Goal: Task Accomplishment & Management: Use online tool/utility

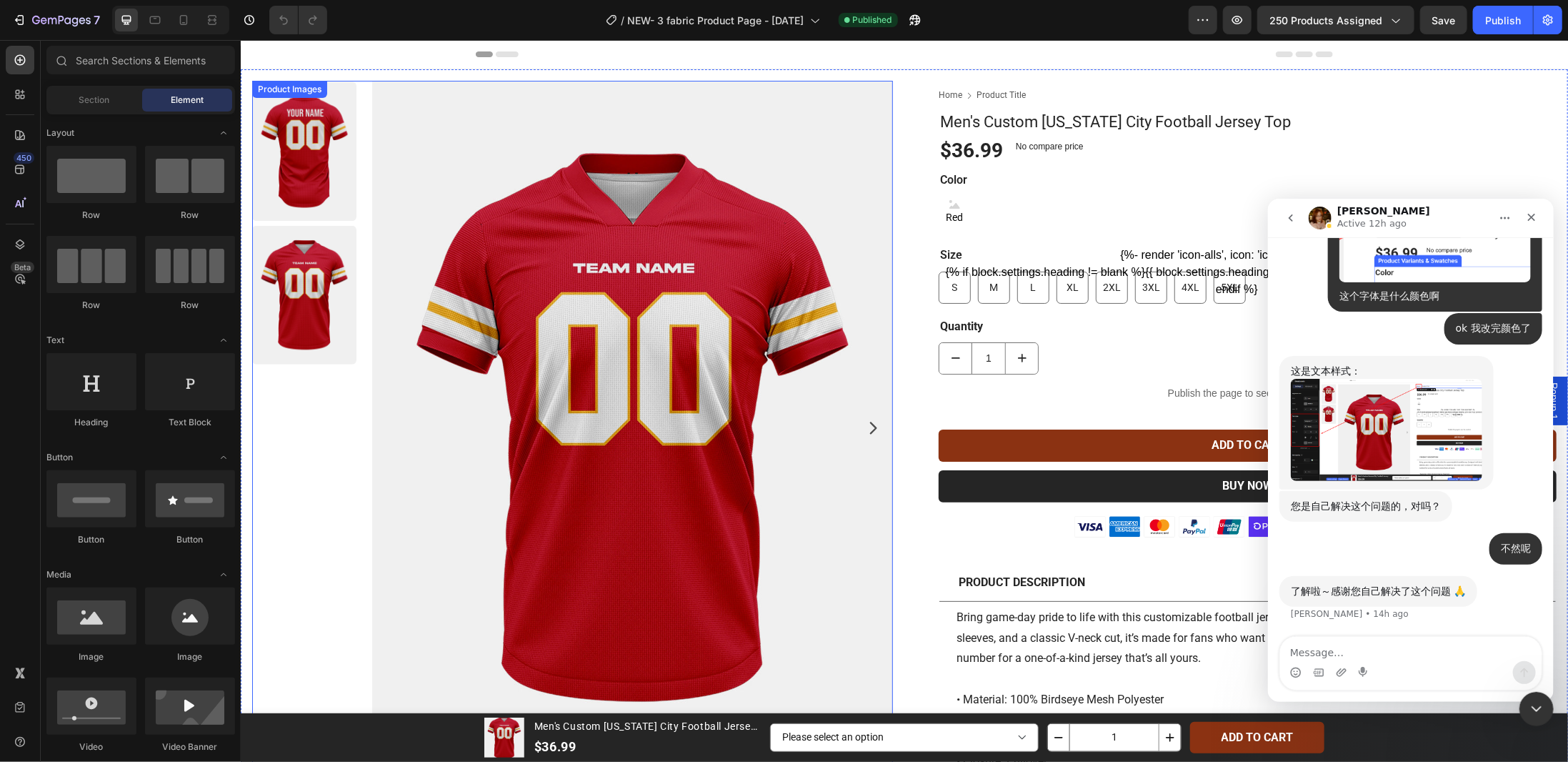
scroll to position [17514, 0]
drag, startPoint x: 1530, startPoint y: 702, endPoint x: 2707, endPoint y: 880, distance: 1190.4
click at [1529, 702] on icon "Close Intercom Messenger" at bounding box center [1534, 706] width 17 height 17
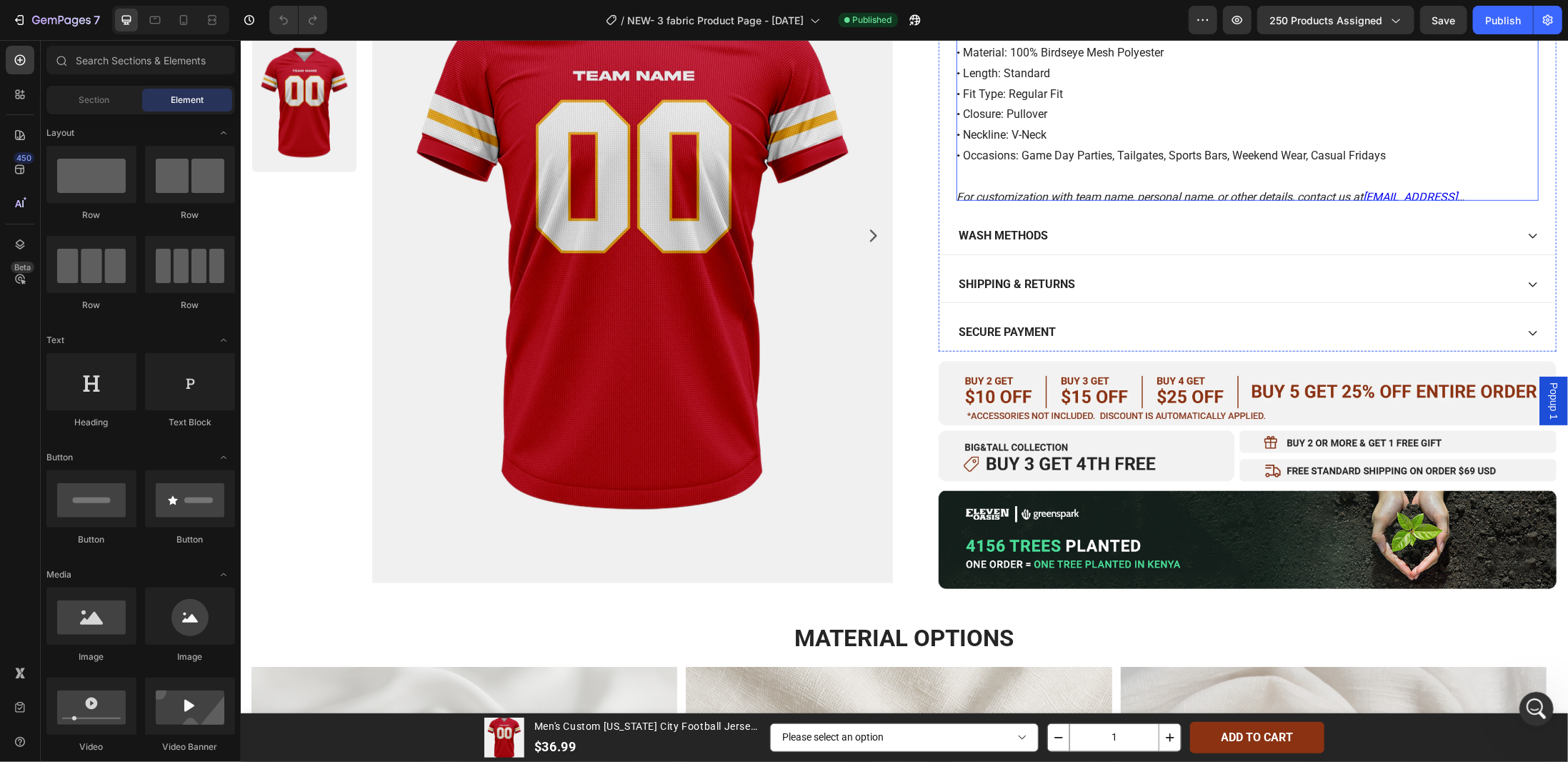
scroll to position [571, 0]
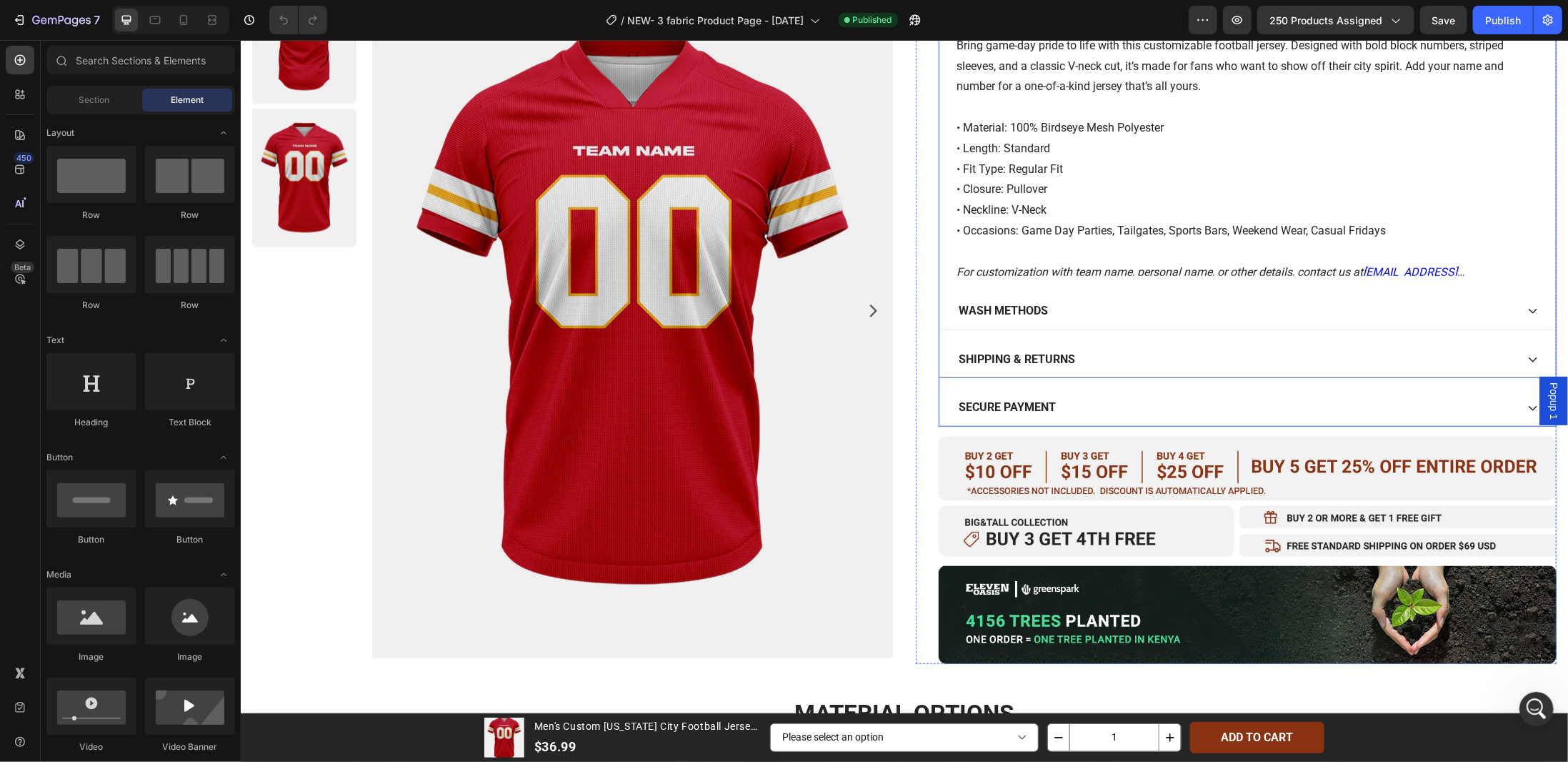
click at [1527, 356] on icon at bounding box center [1533, 359] width 11 height 11
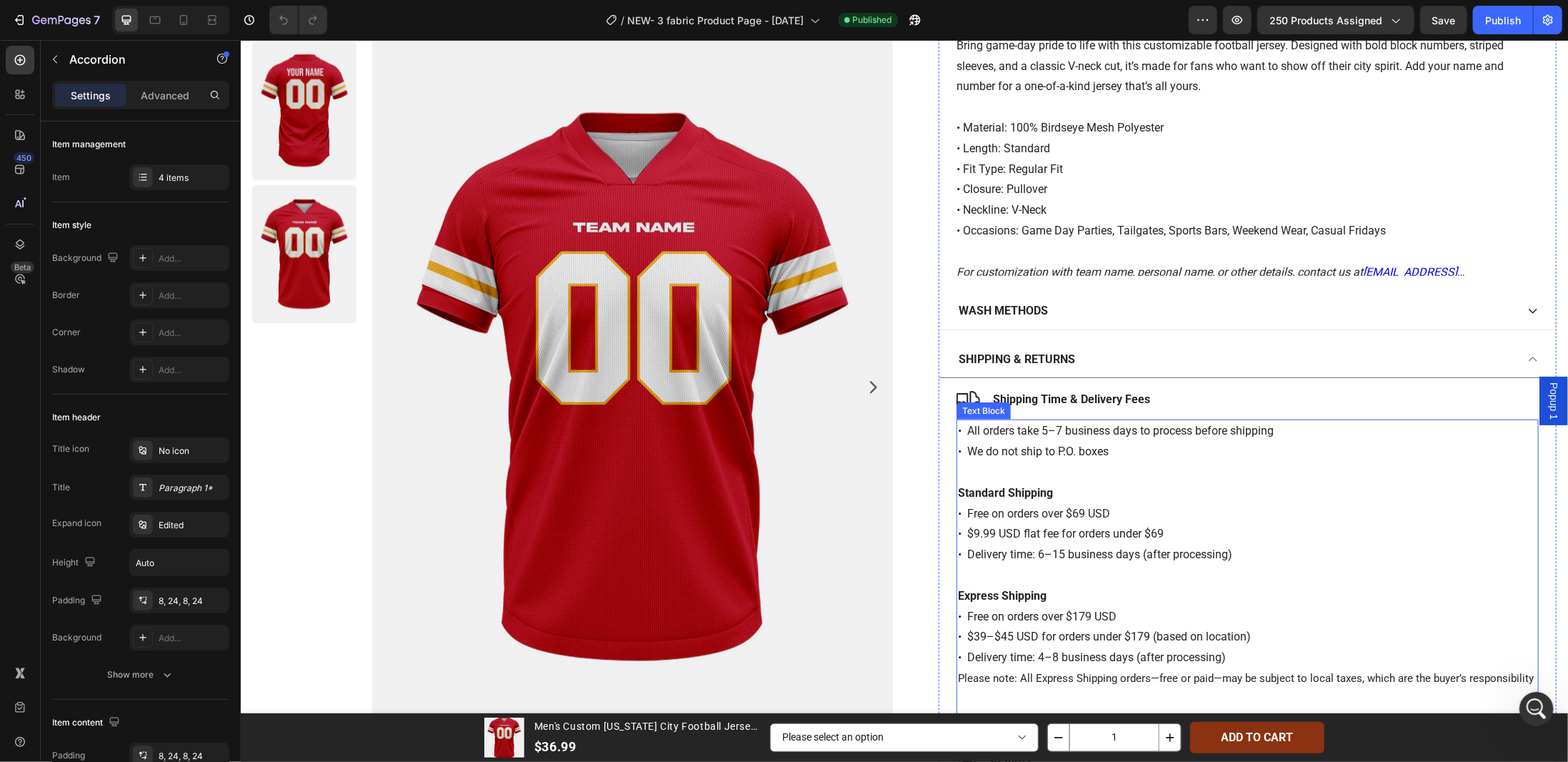
click at [1150, 423] on p "• All orders take 5–7 business days to process before shipping • We do not ship…" at bounding box center [1247, 441] width 579 height 42
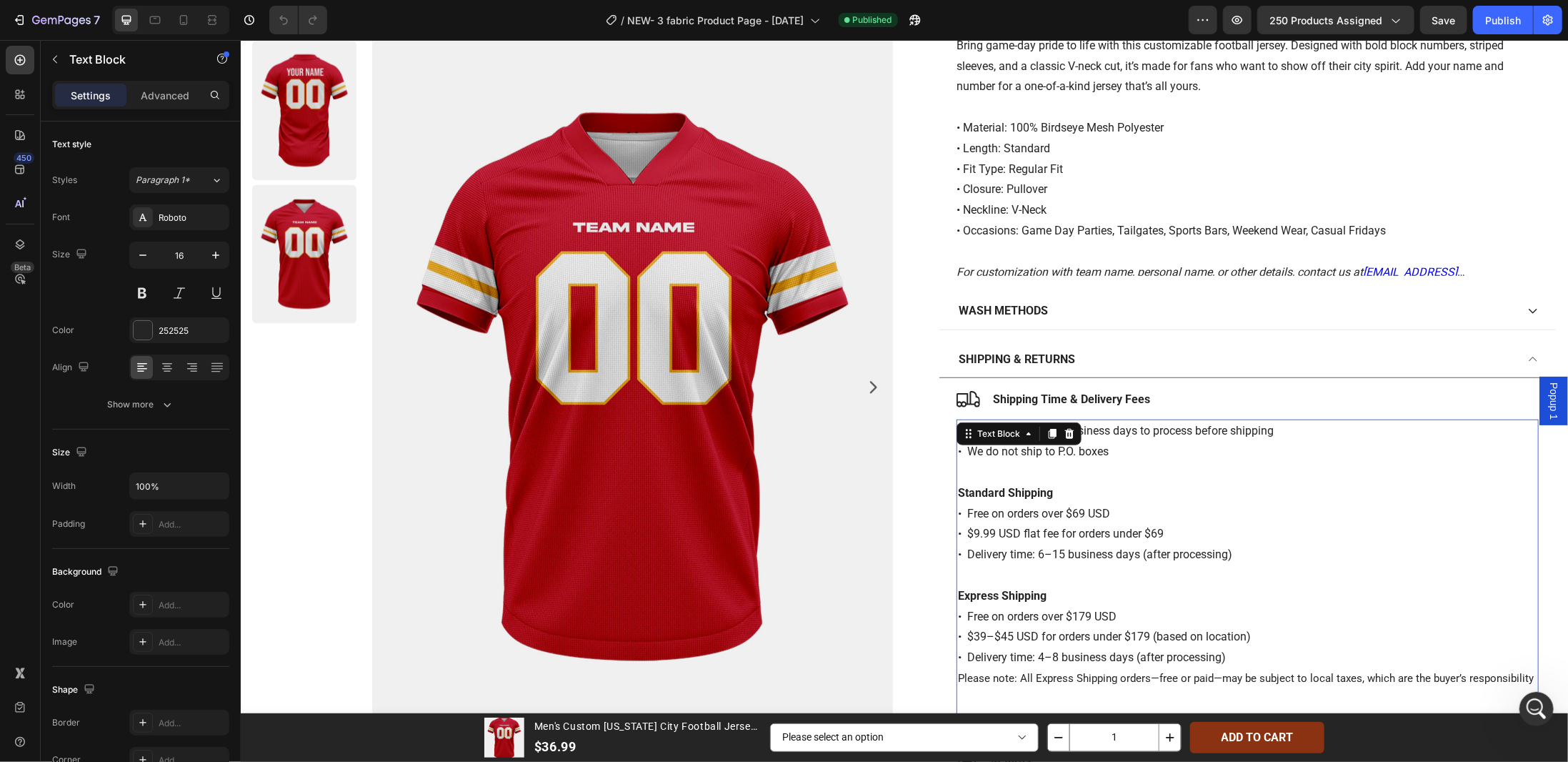
click at [961, 451] on p "• All orders take 5–7 business days to process before shipping • We do not ship…" at bounding box center [1247, 441] width 579 height 42
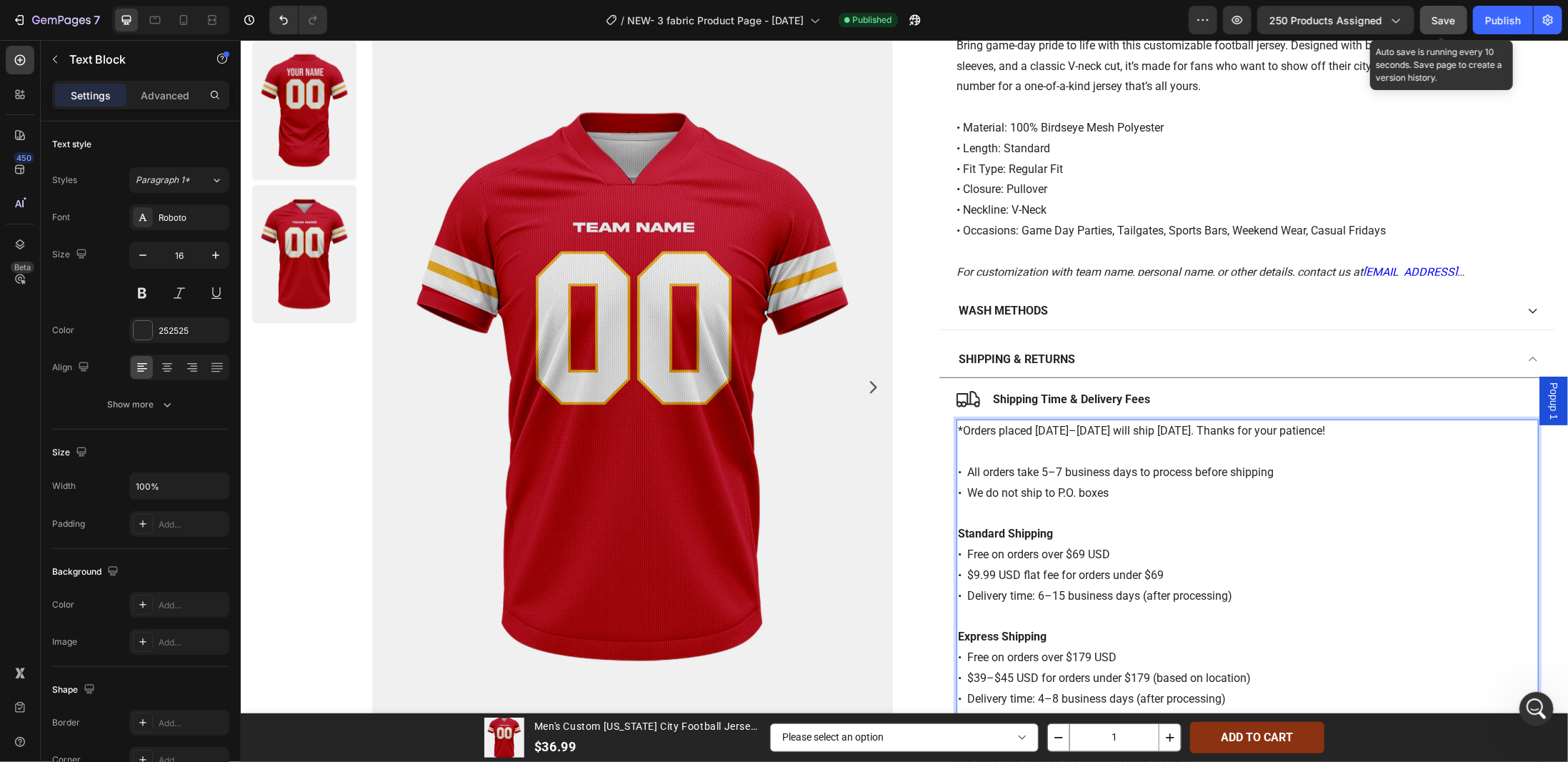
click at [1440, 19] on span "Save" at bounding box center [1443, 20] width 23 height 12
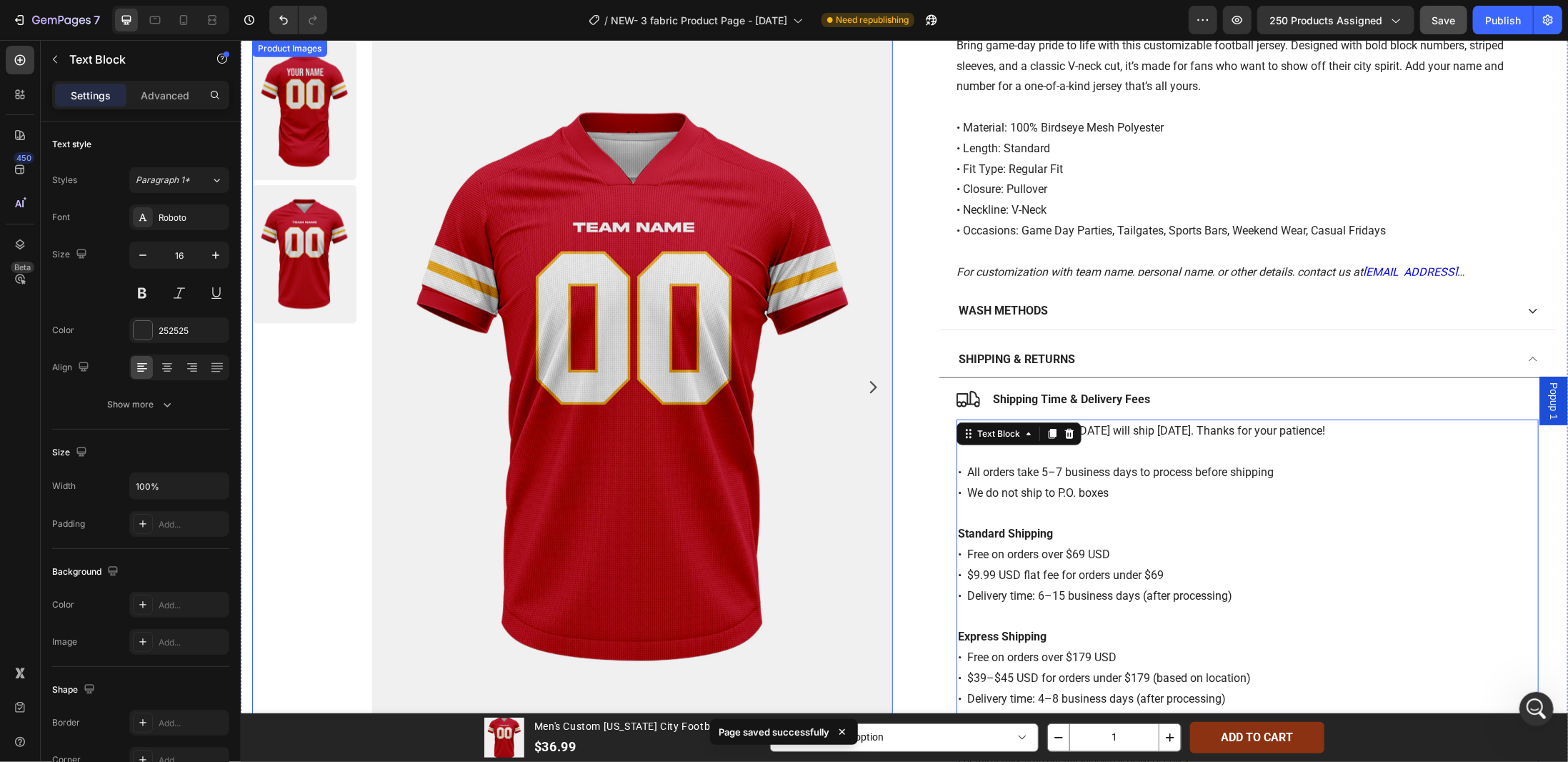
click at [851, 224] on img at bounding box center [632, 386] width 521 height 694
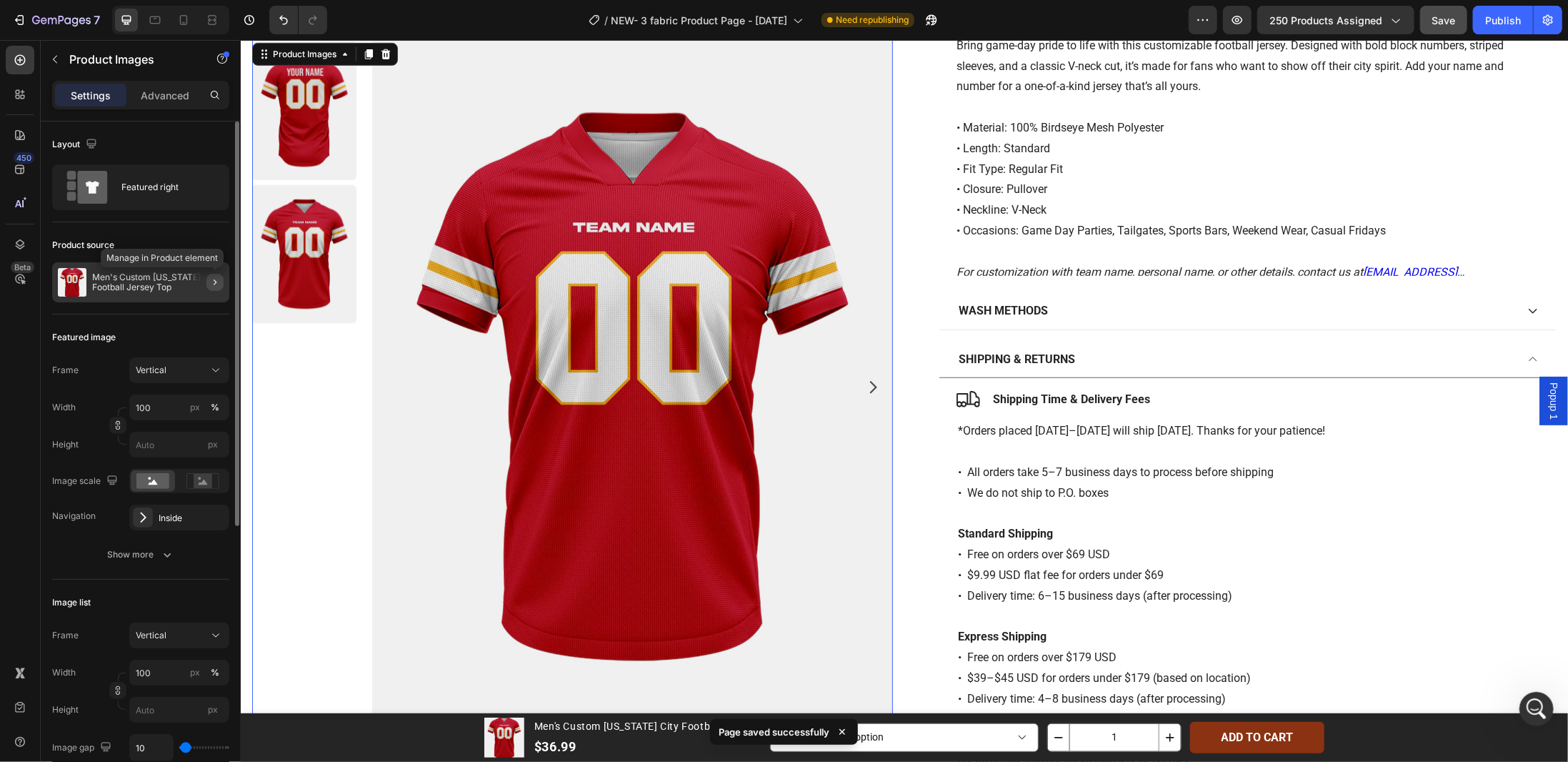
click at [213, 285] on icon "button" at bounding box center [215, 282] width 11 height 11
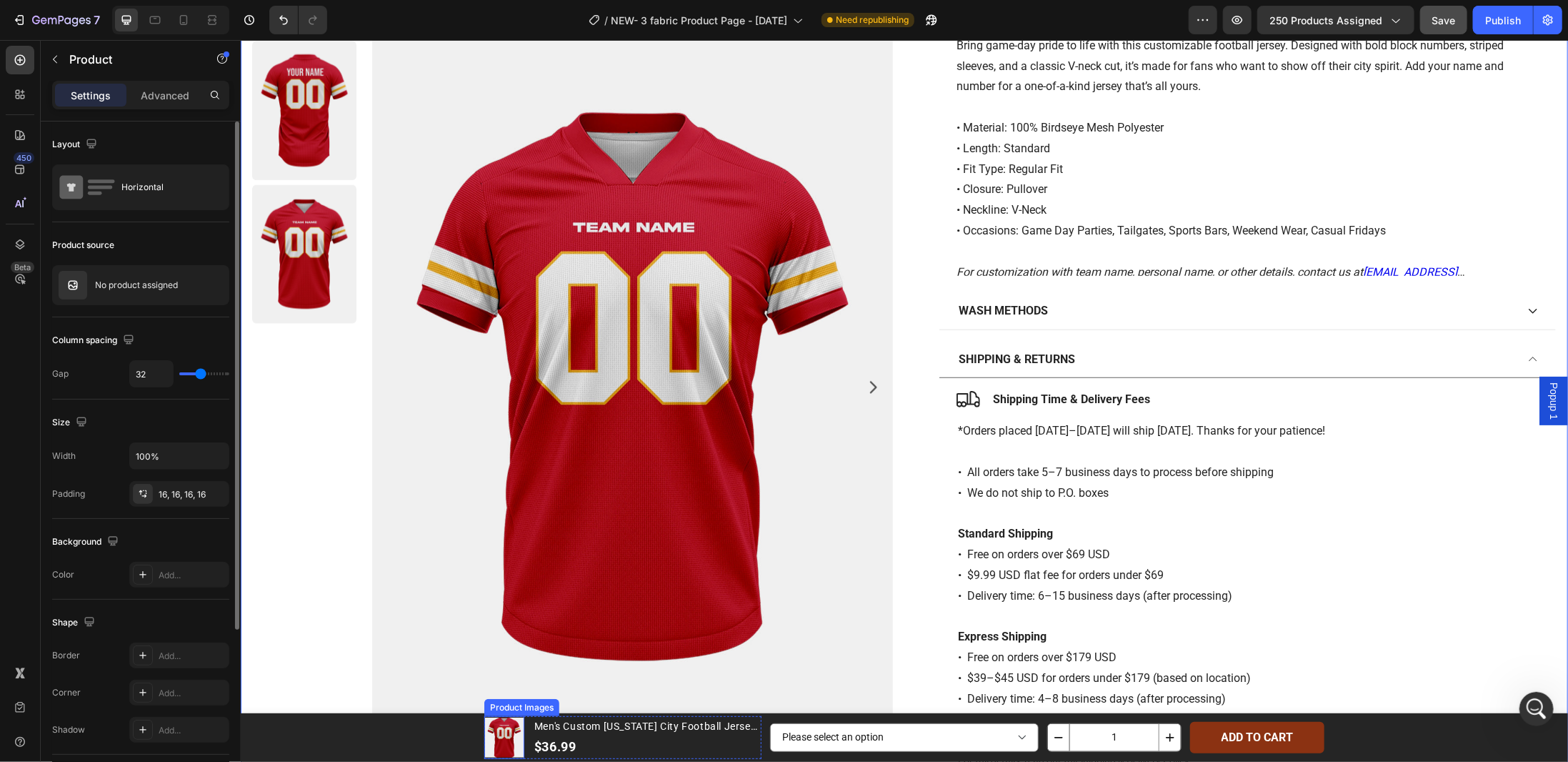
click at [501, 736] on img at bounding box center [504, 737] width 40 height 40
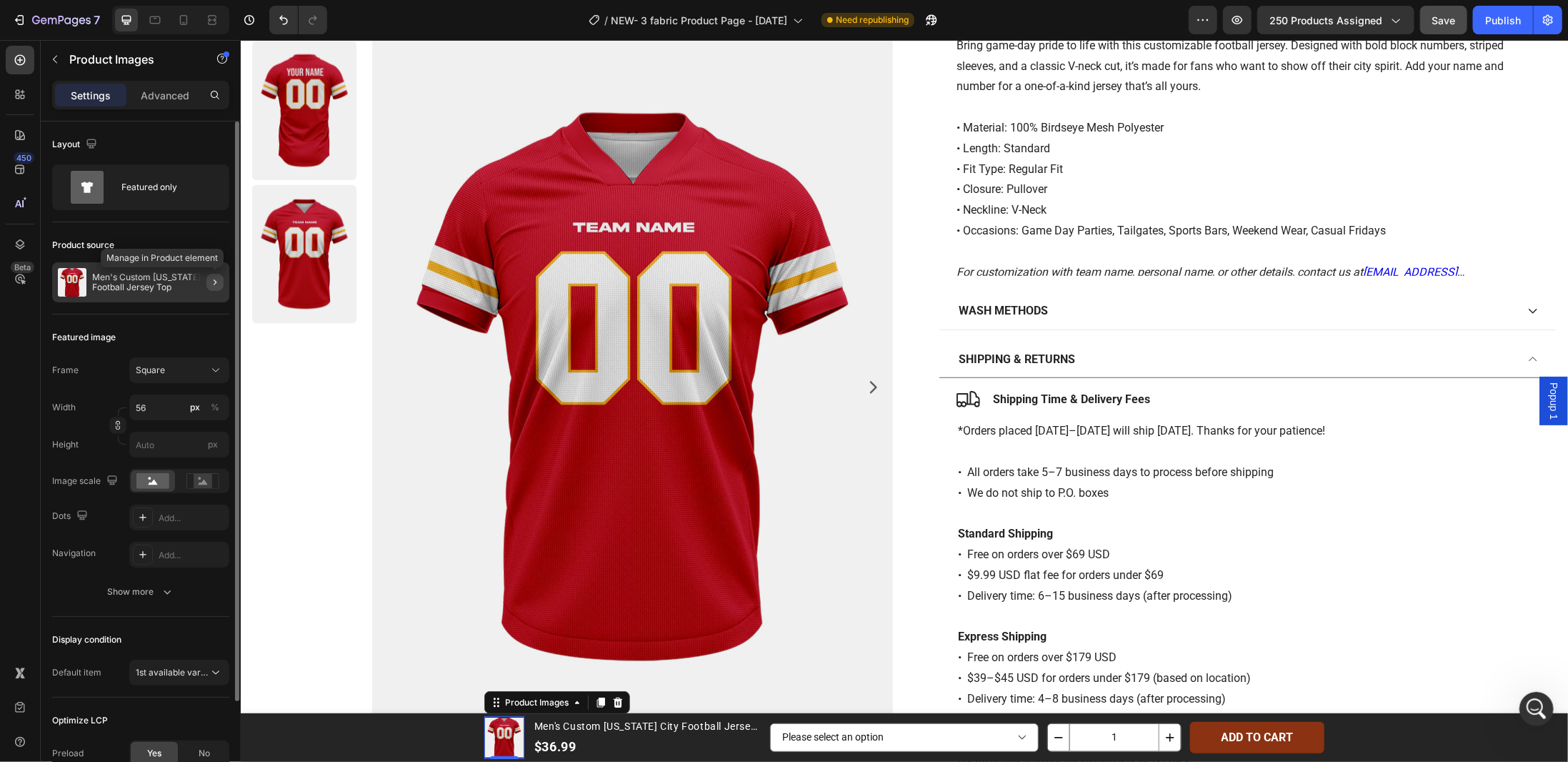
click at [216, 286] on button "button" at bounding box center [215, 282] width 17 height 17
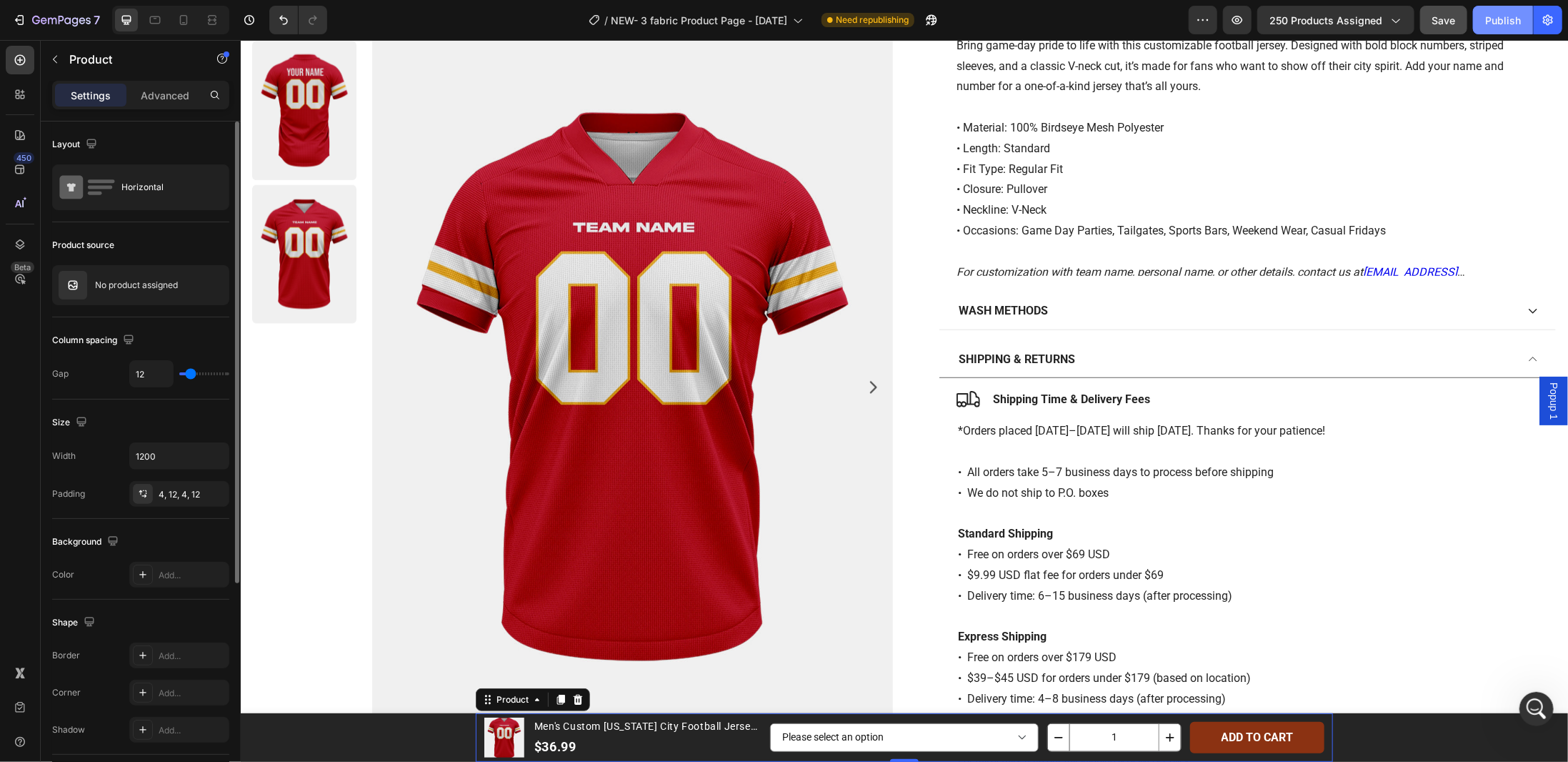
click at [1496, 24] on div "Publish" at bounding box center [1503, 20] width 35 height 15
click at [29, 14] on div "7" at bounding box center [56, 19] width 88 height 17
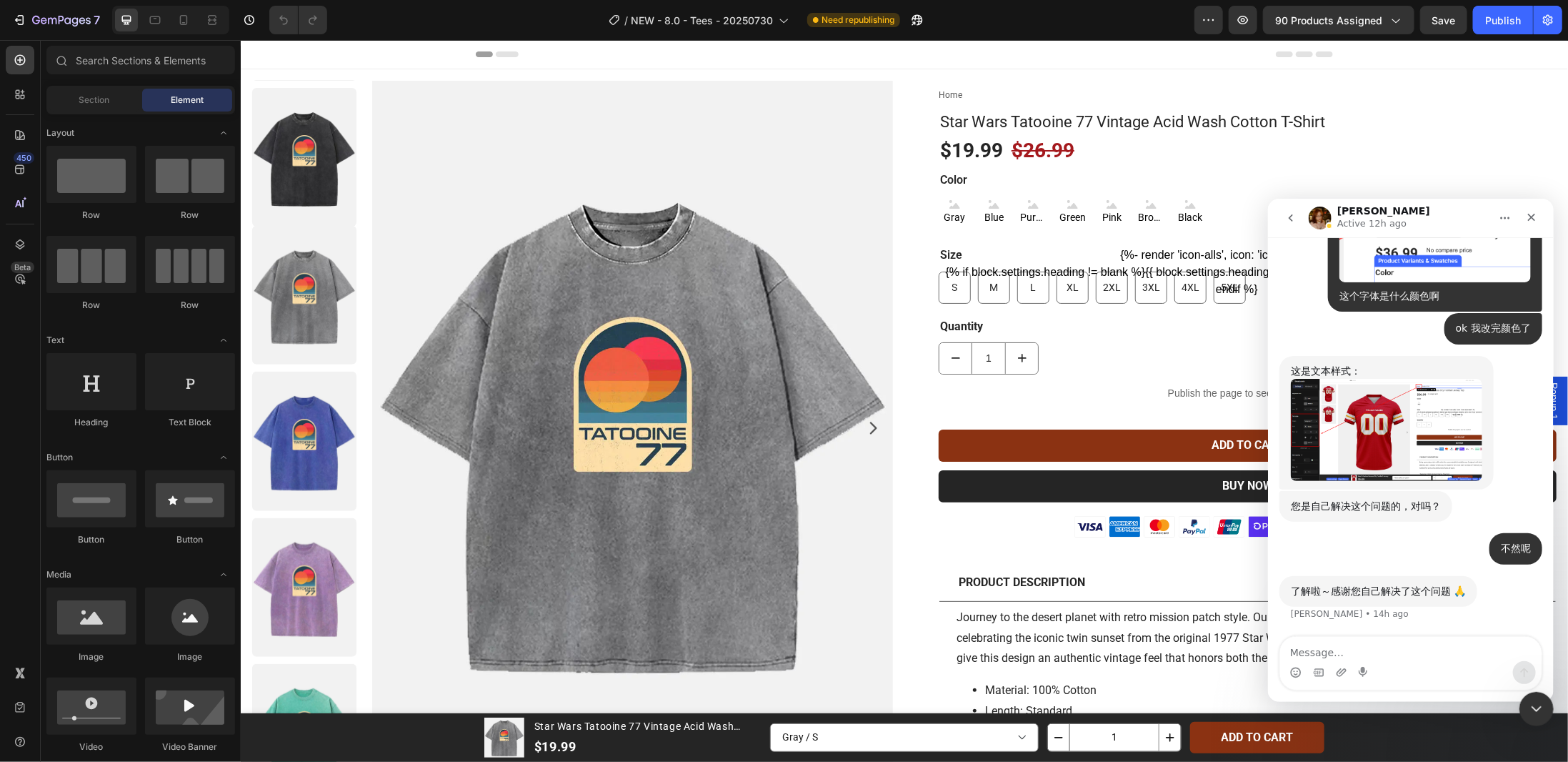
scroll to position [17514, 0]
click at [1529, 212] on icon "Close" at bounding box center [1531, 216] width 11 height 11
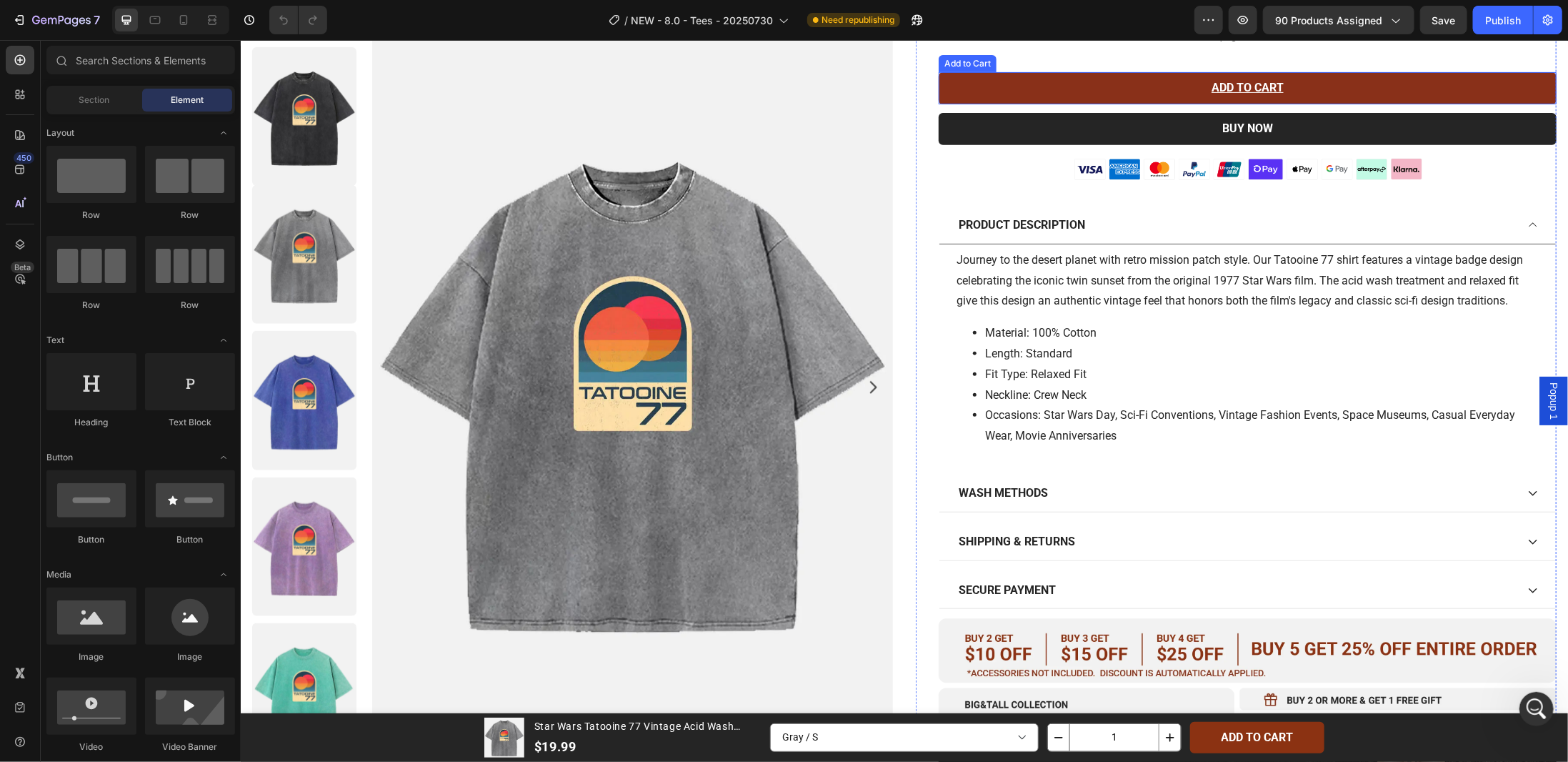
scroll to position [11514, 0]
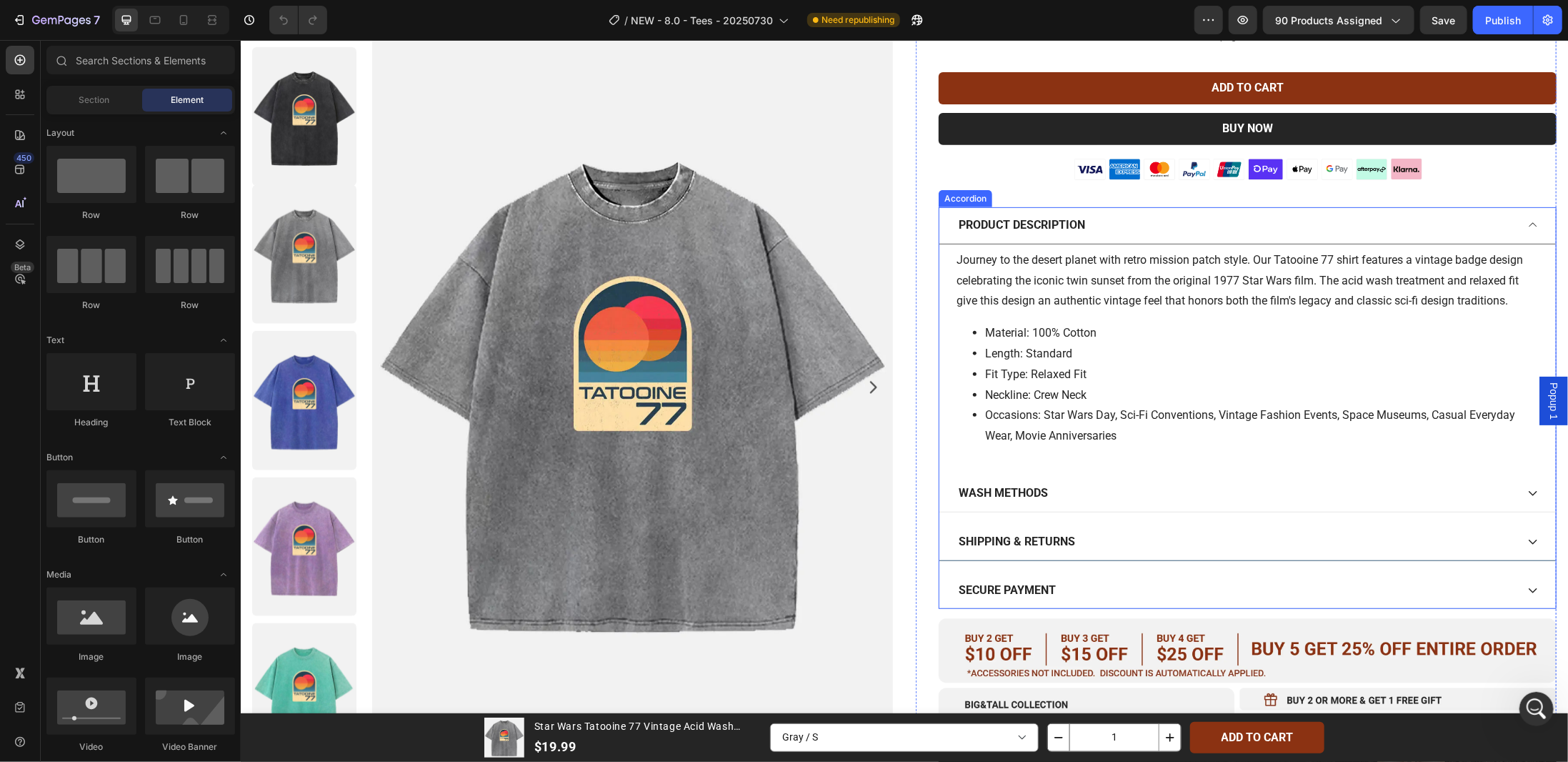
click at [1099, 542] on div "SHIPPING & RETURNS" at bounding box center [1235, 541] width 559 height 25
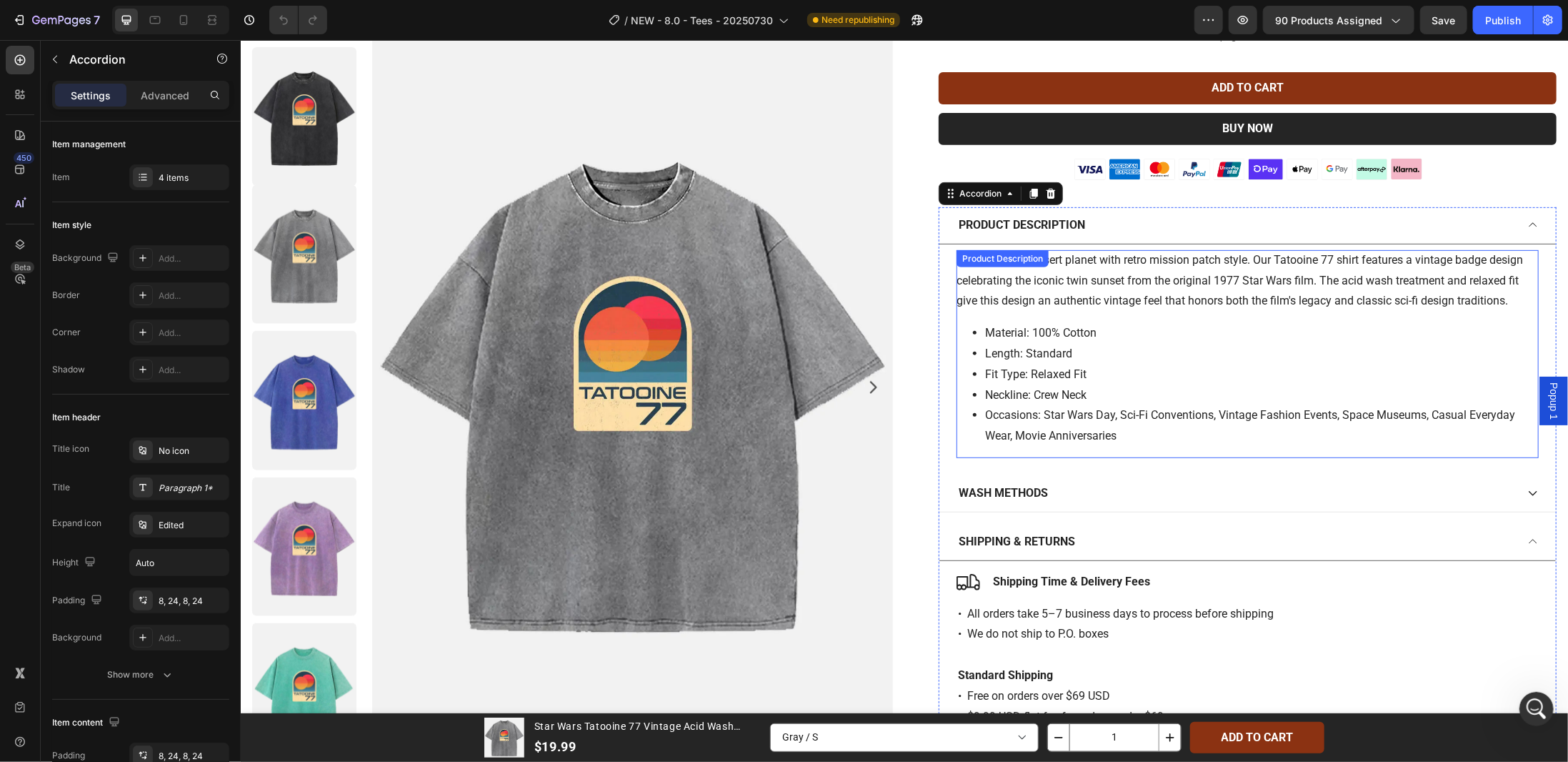
scroll to position [571, 0]
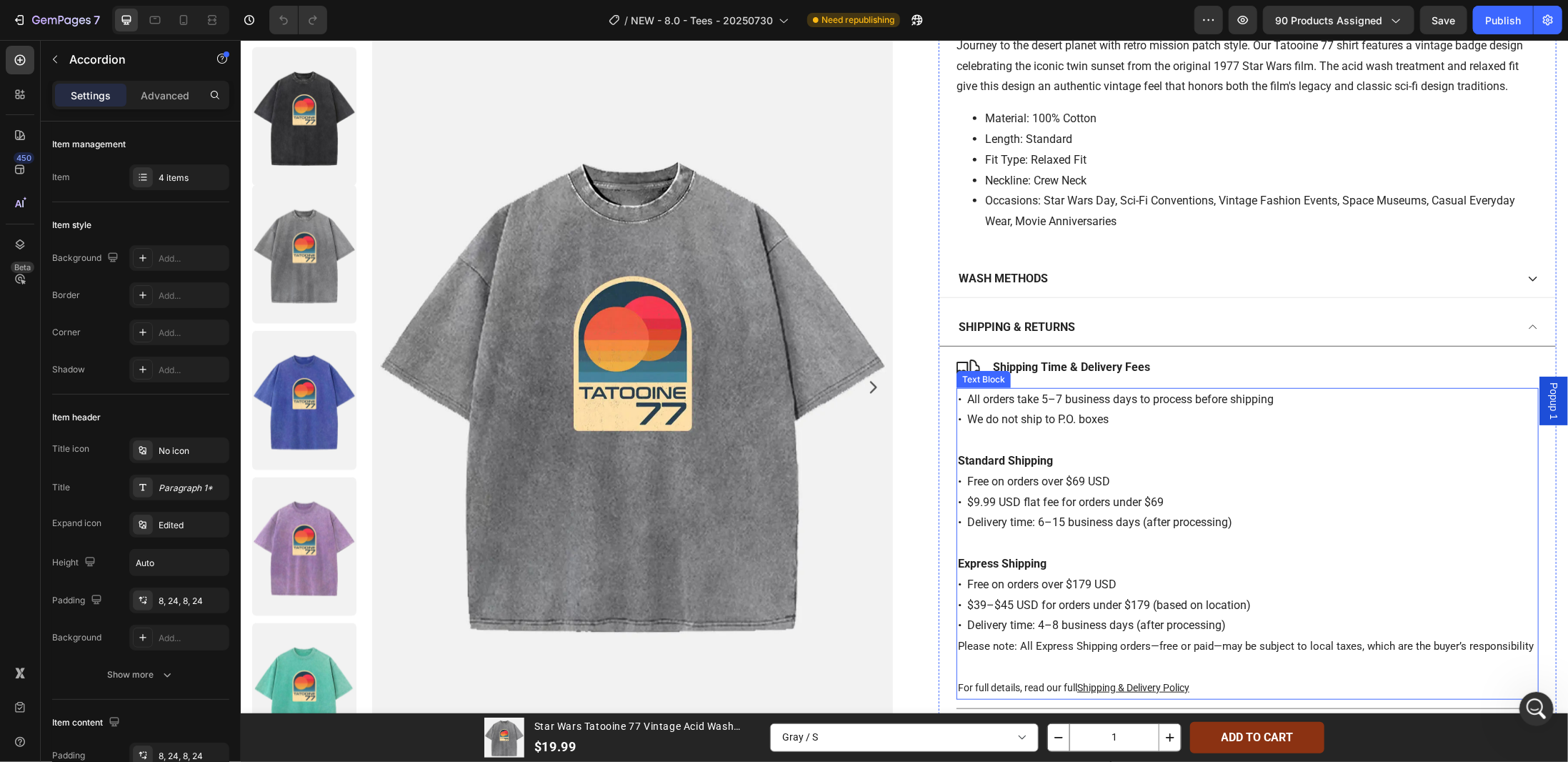
click at [994, 402] on div "• All orders take 5–7 business days to process before shipping • We do not ship…" at bounding box center [1247, 542] width 582 height 311
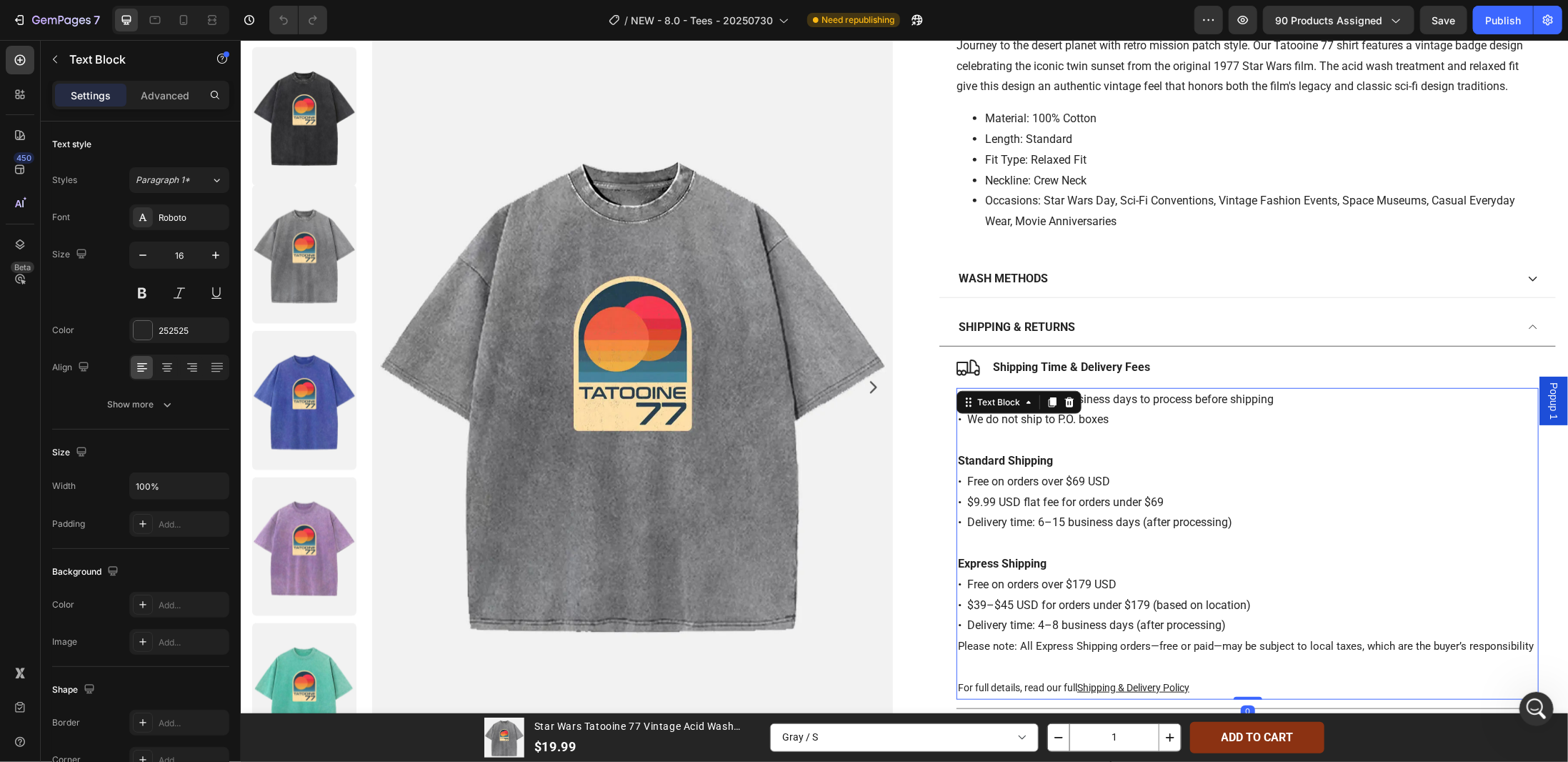
click at [1183, 391] on p "• All orders take 5–7 business days to process before shipping • We do not ship…" at bounding box center [1247, 410] width 579 height 42
click at [957, 394] on p "• All orders take 5–7 business days to process before shipping • We do not ship…" at bounding box center [1247, 410] width 579 height 42
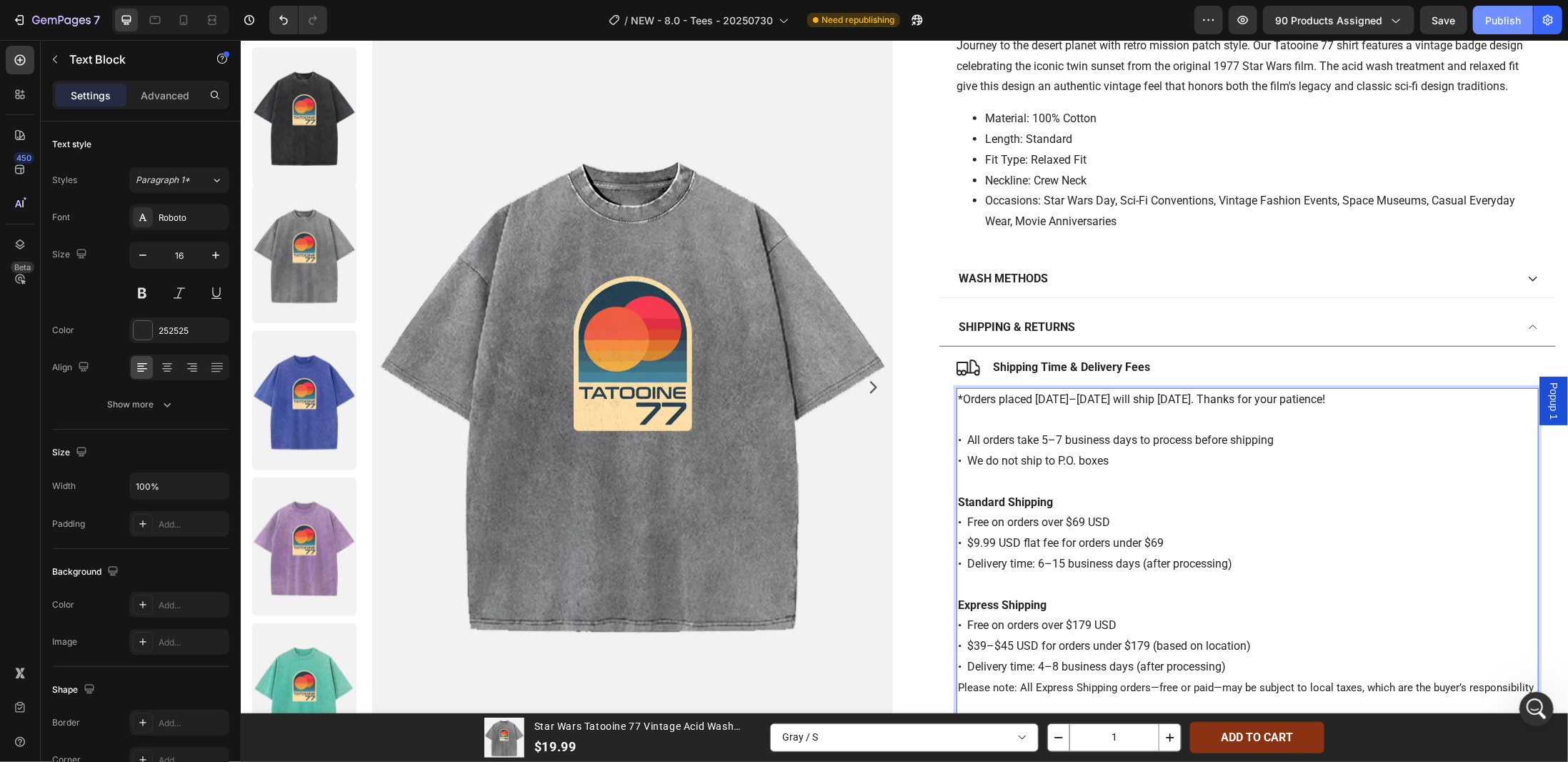
click at [1498, 14] on div "Publish" at bounding box center [1503, 20] width 35 height 15
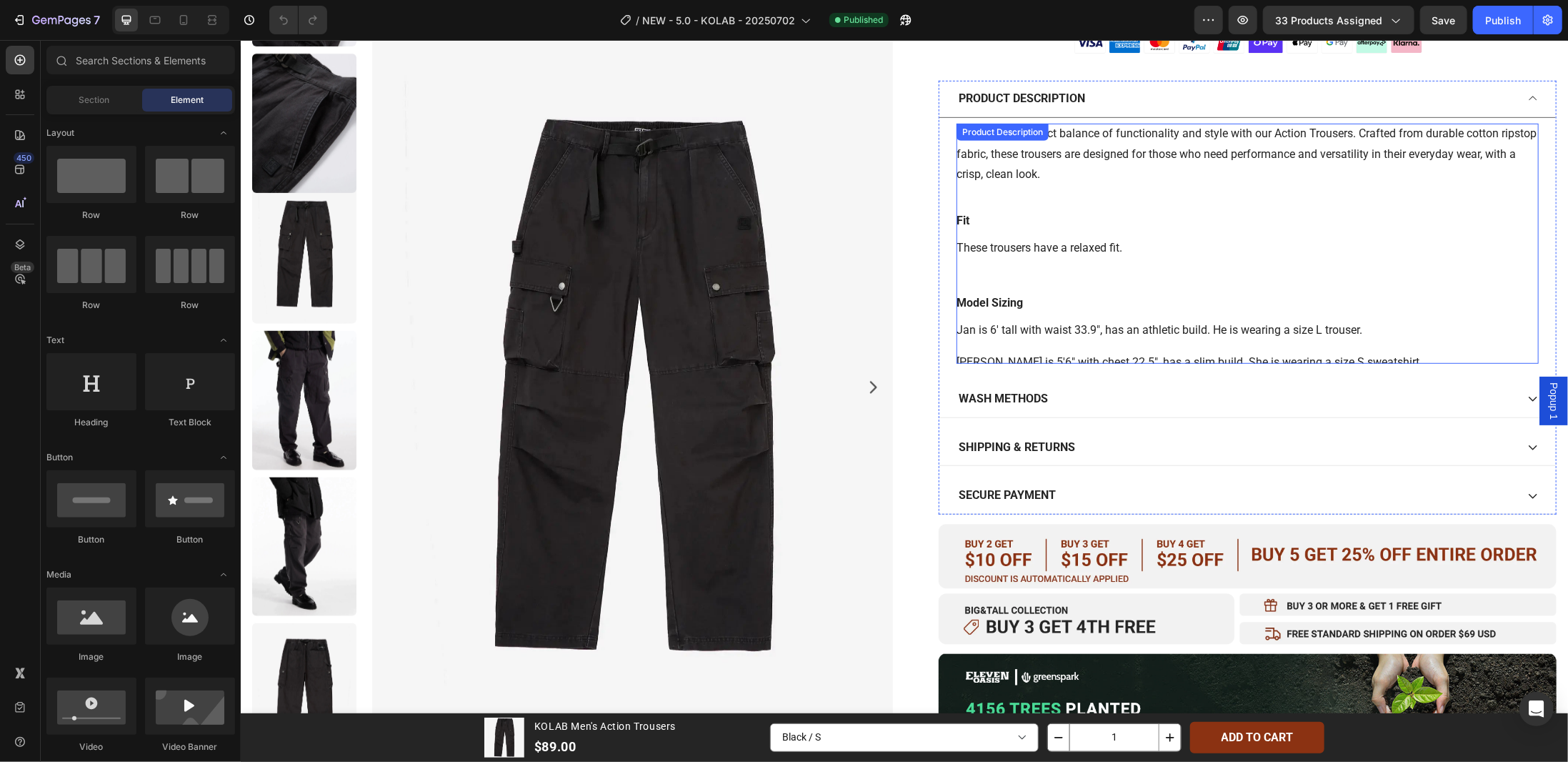
scroll to position [500, 0]
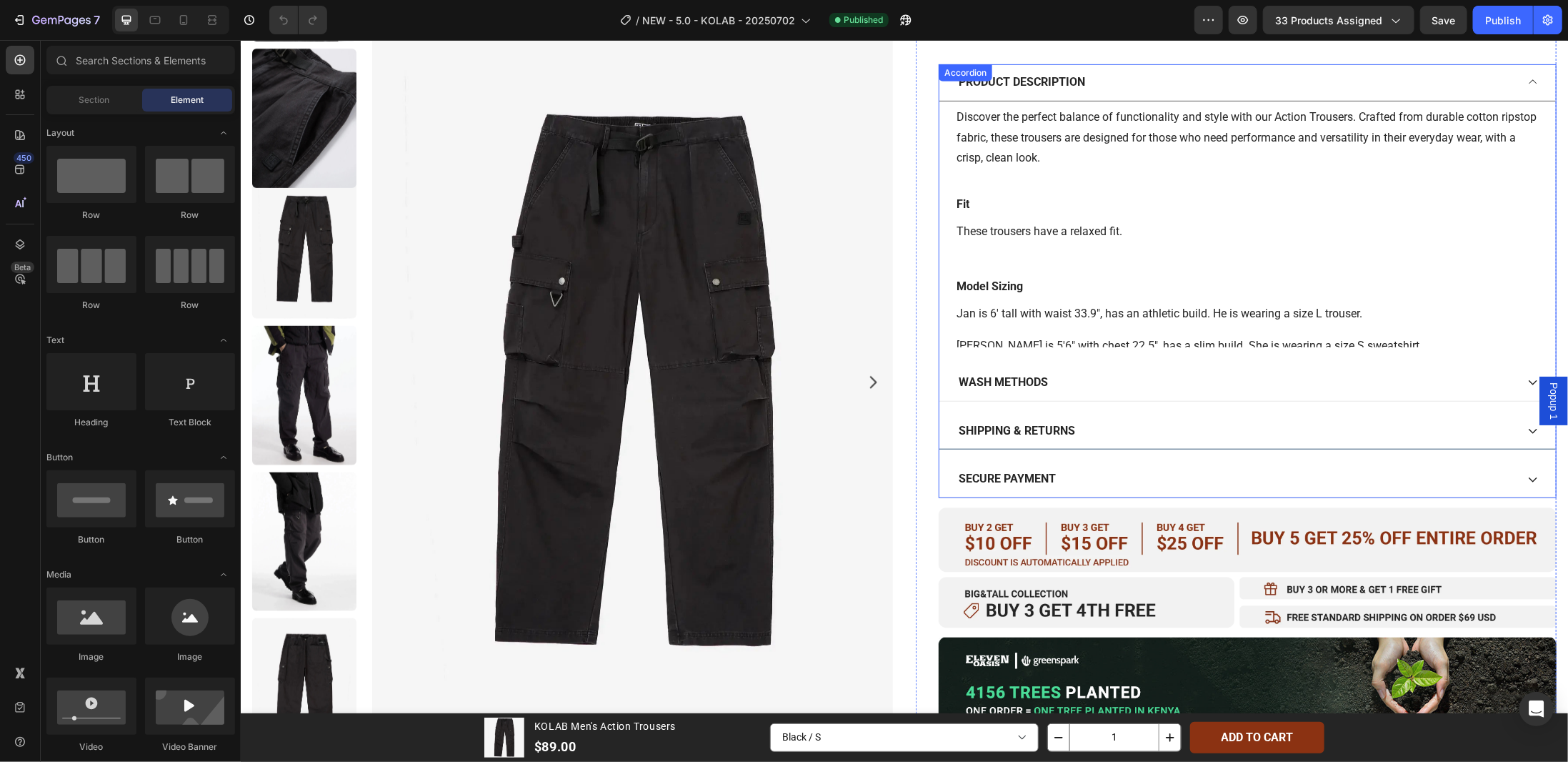
drag, startPoint x: 1521, startPoint y: 428, endPoint x: 1506, endPoint y: 435, distance: 16.6
click at [1527, 428] on icon at bounding box center [1533, 430] width 11 height 11
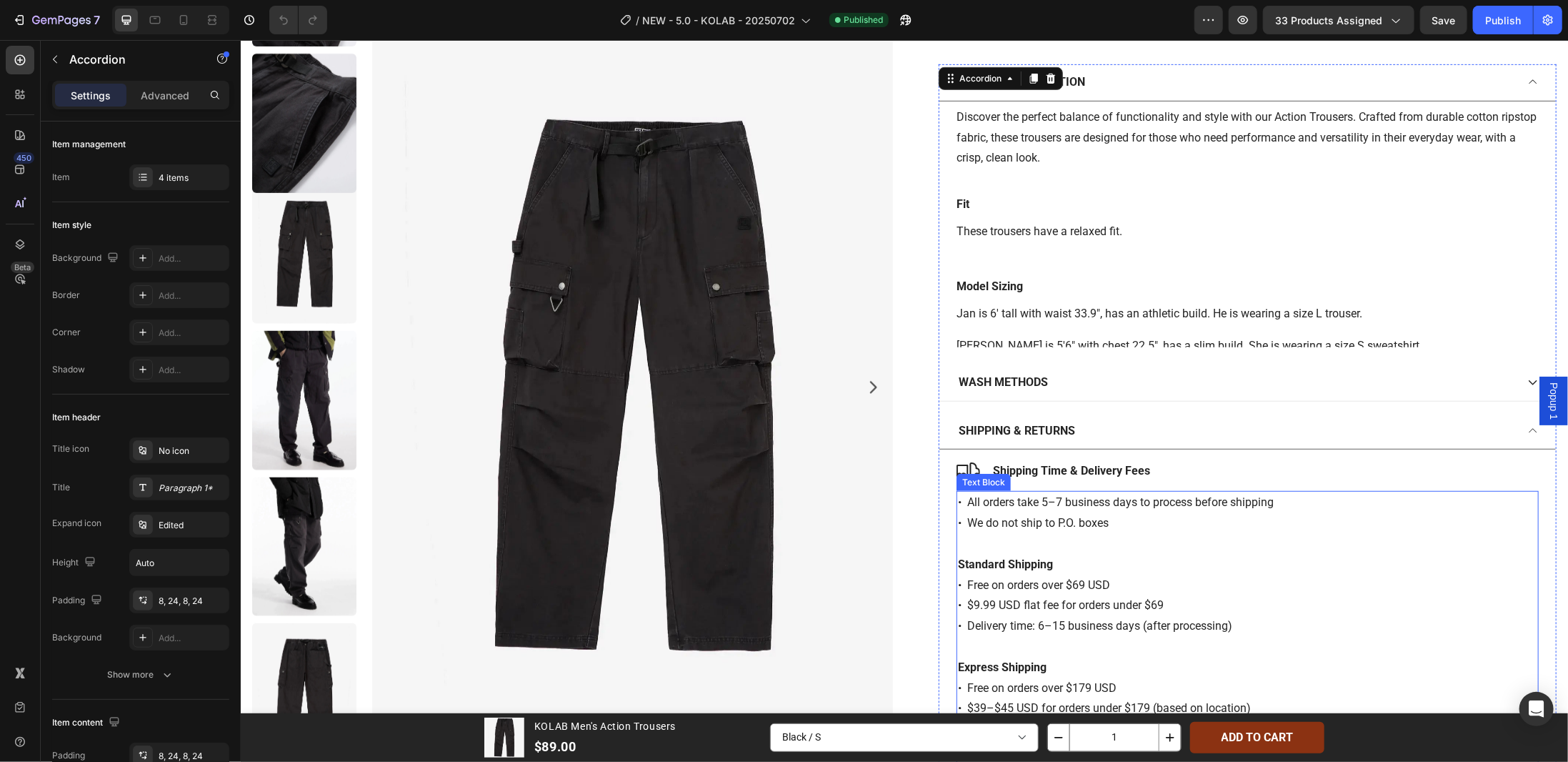
click at [1348, 500] on p "• All orders take 5–7 business days to process before shipping • We do not ship…" at bounding box center [1247, 513] width 579 height 42
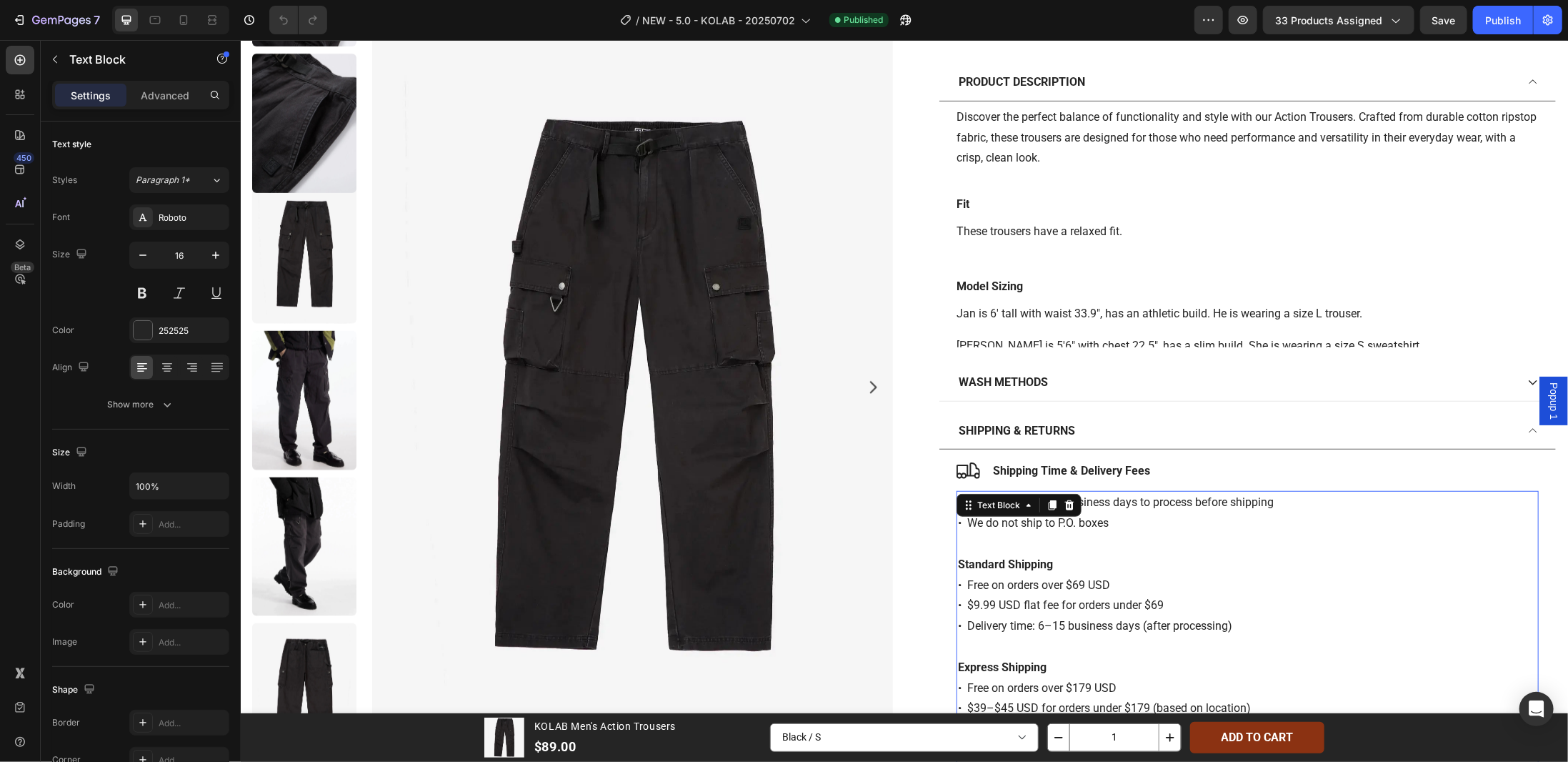
click at [1253, 506] on p "• All orders take 5–7 business days to process before shipping • We do not ship…" at bounding box center [1247, 513] width 579 height 42
click at [956, 496] on div "• All orders take 5–7 business days to process before shipping • We do not ship…" at bounding box center [1247, 645] width 582 height 311
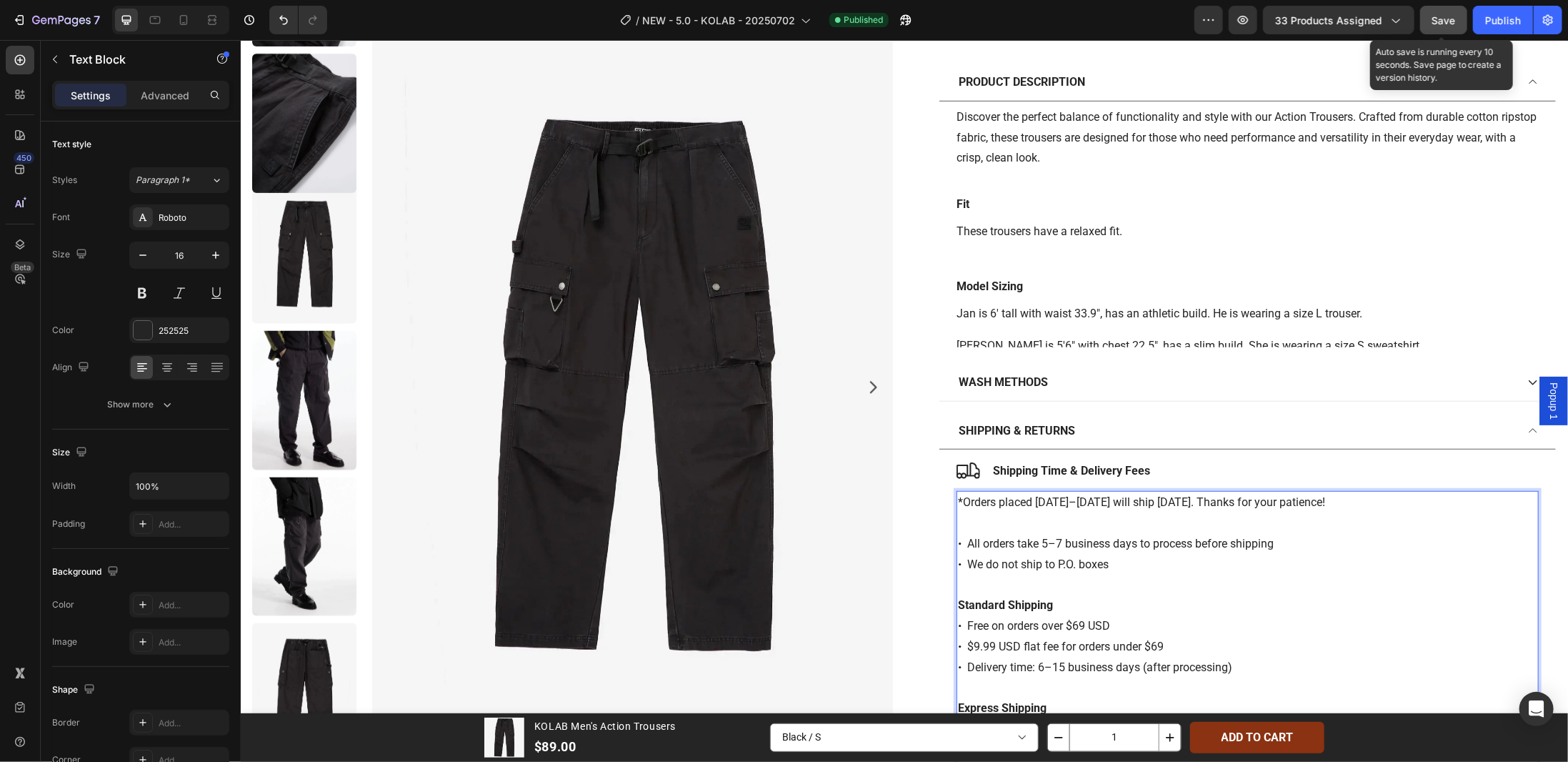
click at [1453, 23] on span "Save" at bounding box center [1443, 20] width 23 height 12
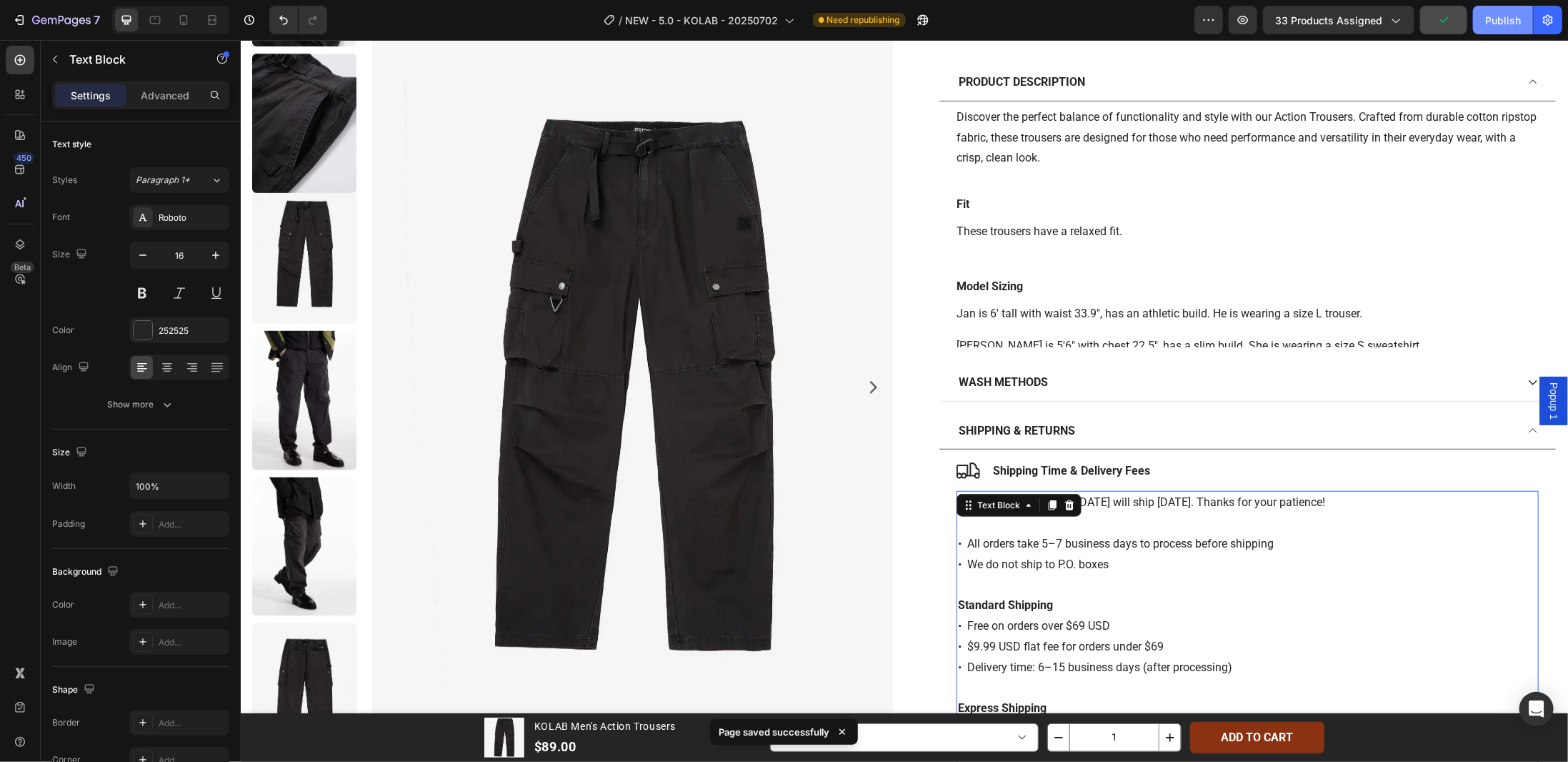
click at [1504, 23] on div "Publish" at bounding box center [1503, 20] width 35 height 15
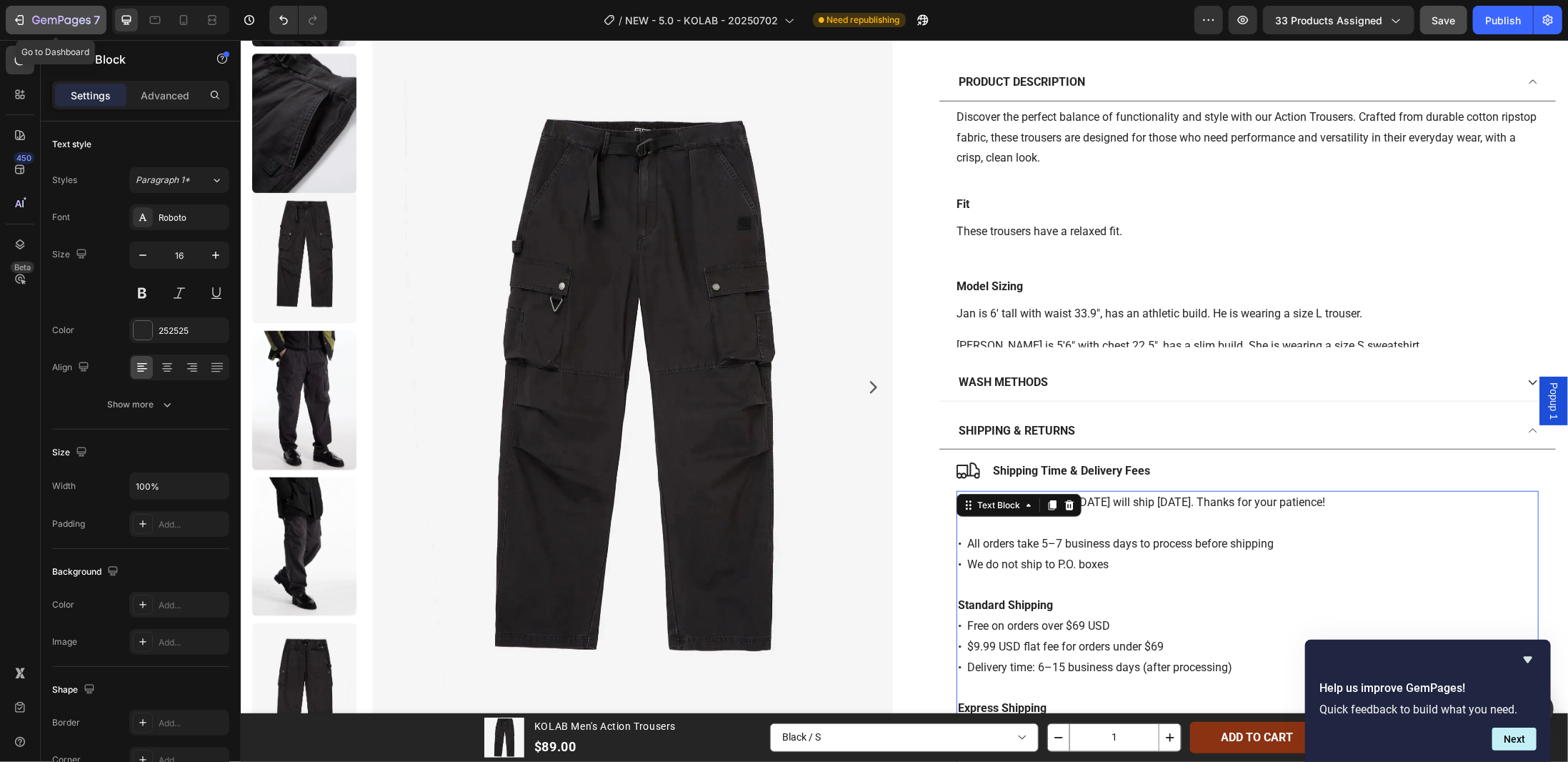
click at [22, 16] on icon "button" at bounding box center [19, 20] width 14 height 14
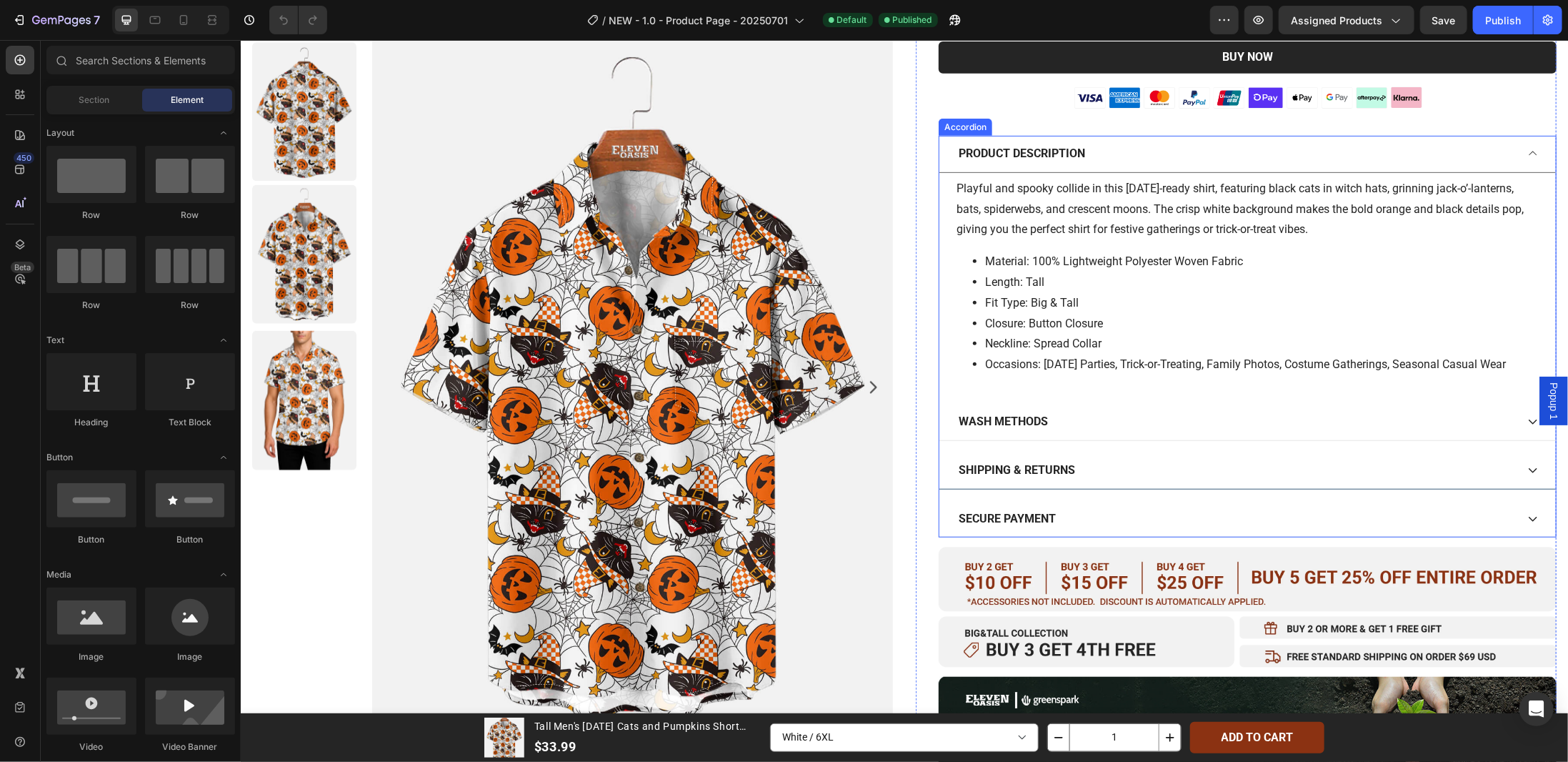
scroll to position [571, 0]
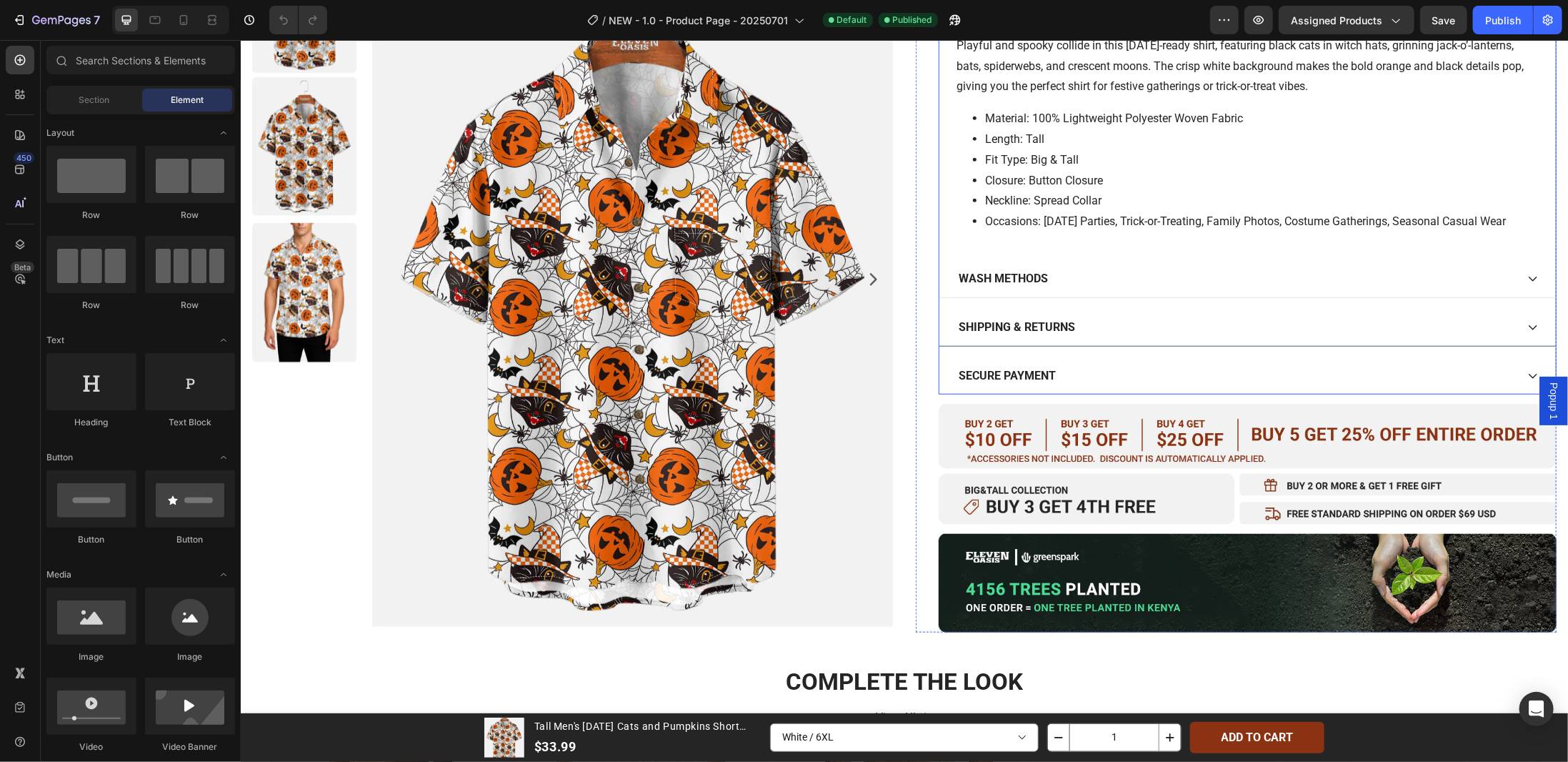
click at [1128, 320] on div "SHIPPING & RETURNS" at bounding box center [1235, 327] width 559 height 25
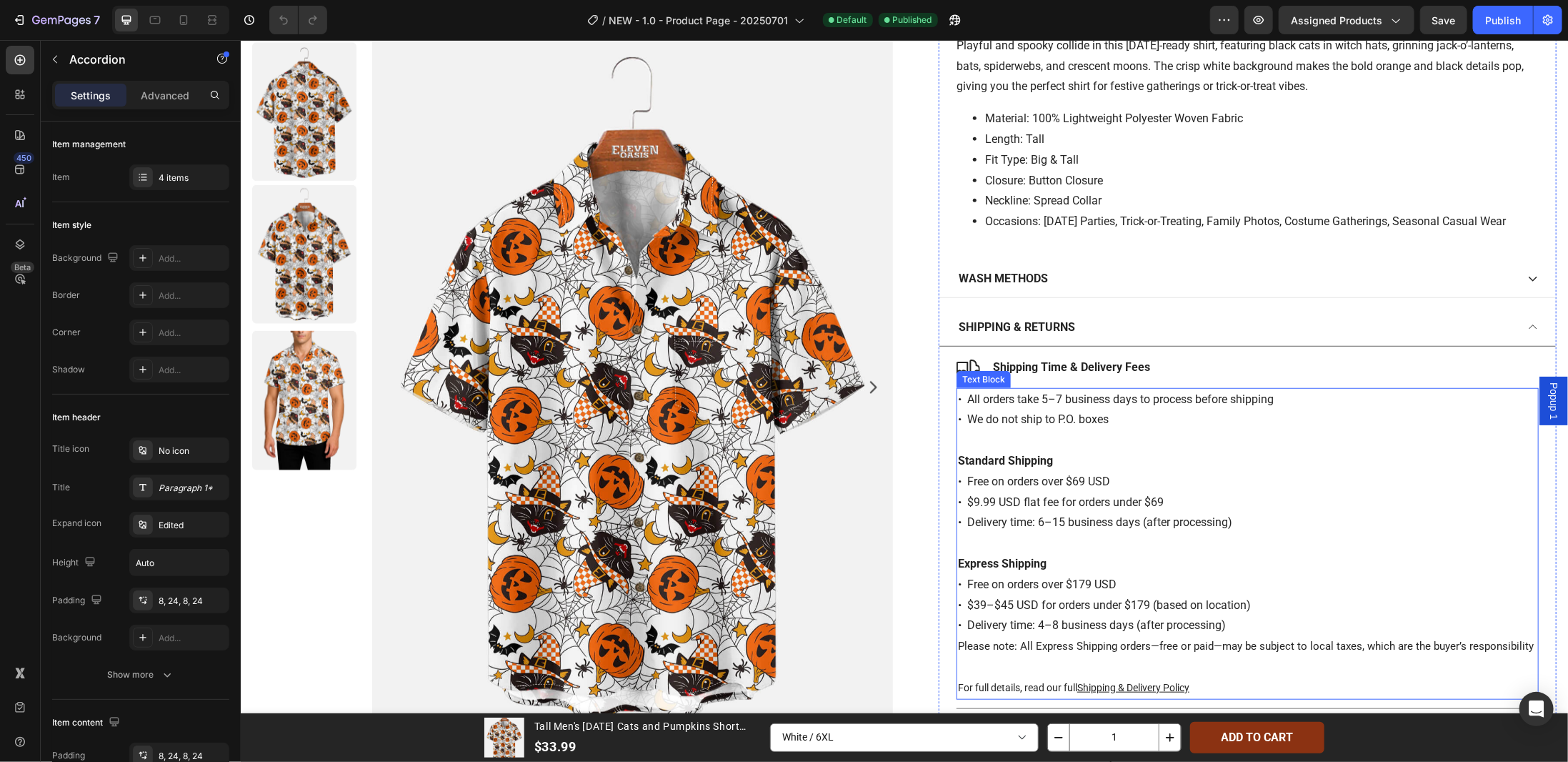
click at [956, 396] on div "• All orders take 5–7 business days to process before shipping • We do not ship…" at bounding box center [1247, 542] width 582 height 311
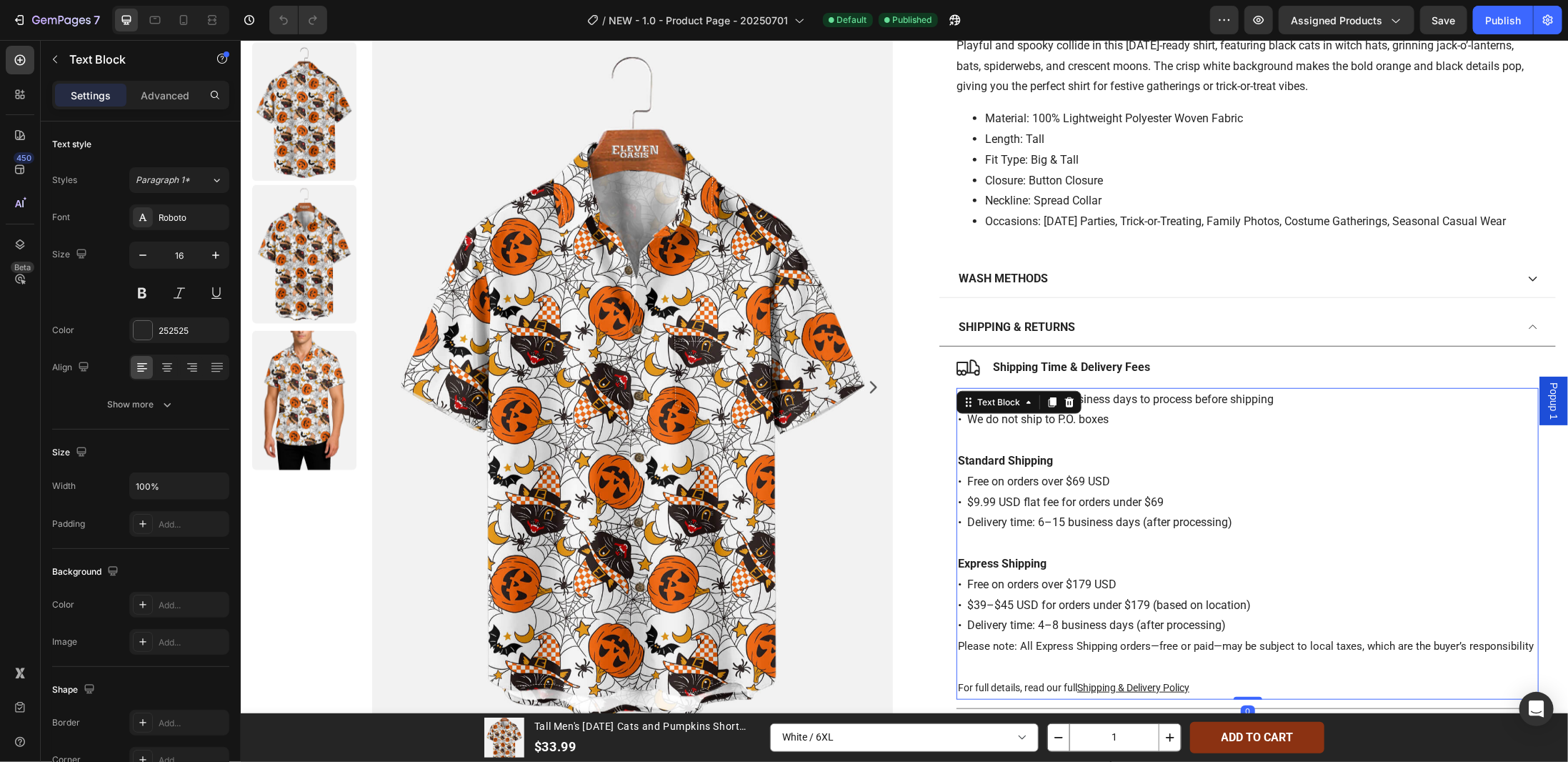
click at [1179, 397] on p "• All orders take 5–7 business days to process before shipping • We do not ship…" at bounding box center [1247, 410] width 579 height 42
click at [957, 393] on p "• All orders take 5–7 business days to process before shipping • We do not ship…" at bounding box center [1247, 410] width 579 height 42
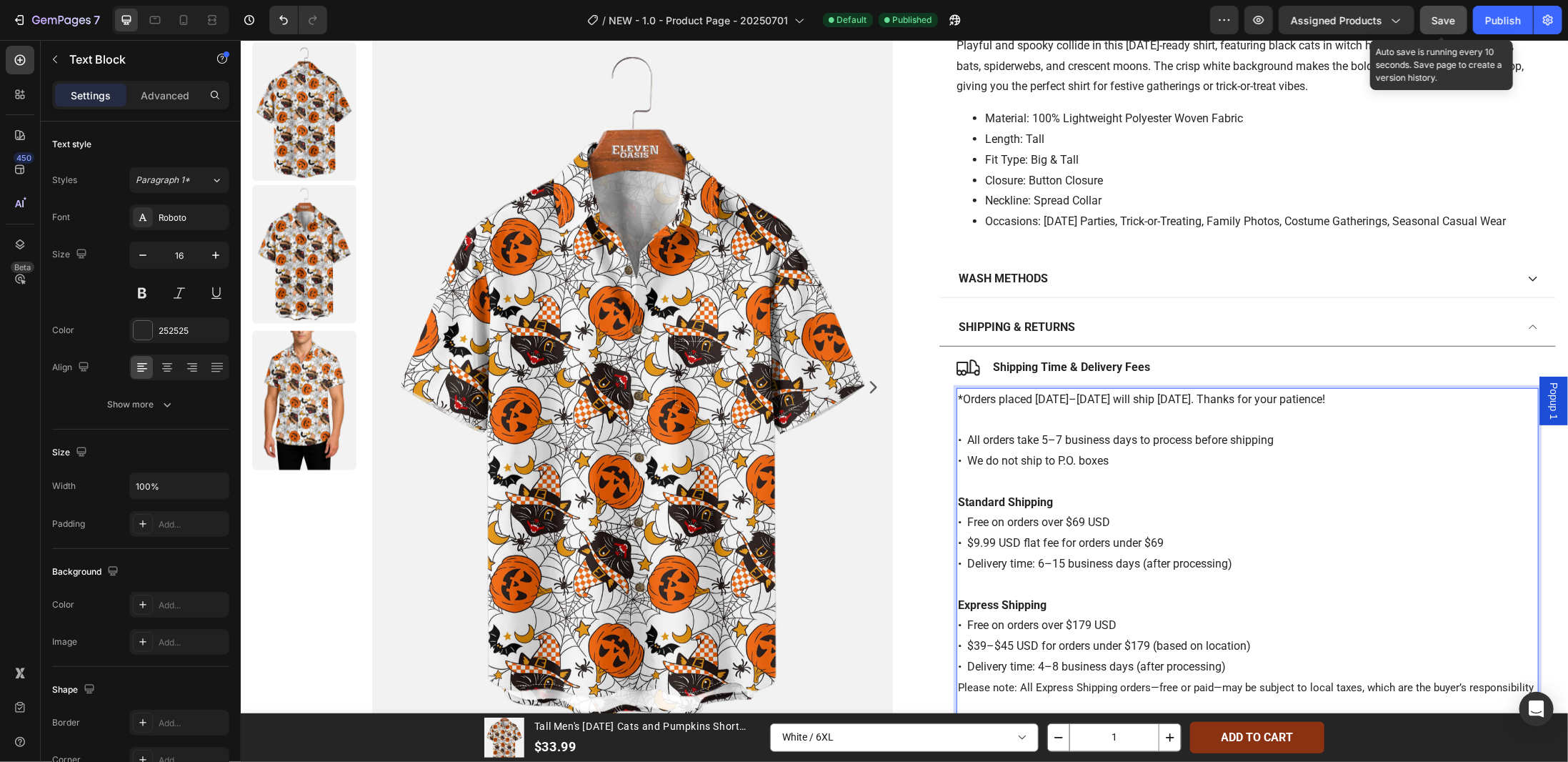
click at [1453, 23] on span "Save" at bounding box center [1443, 20] width 23 height 12
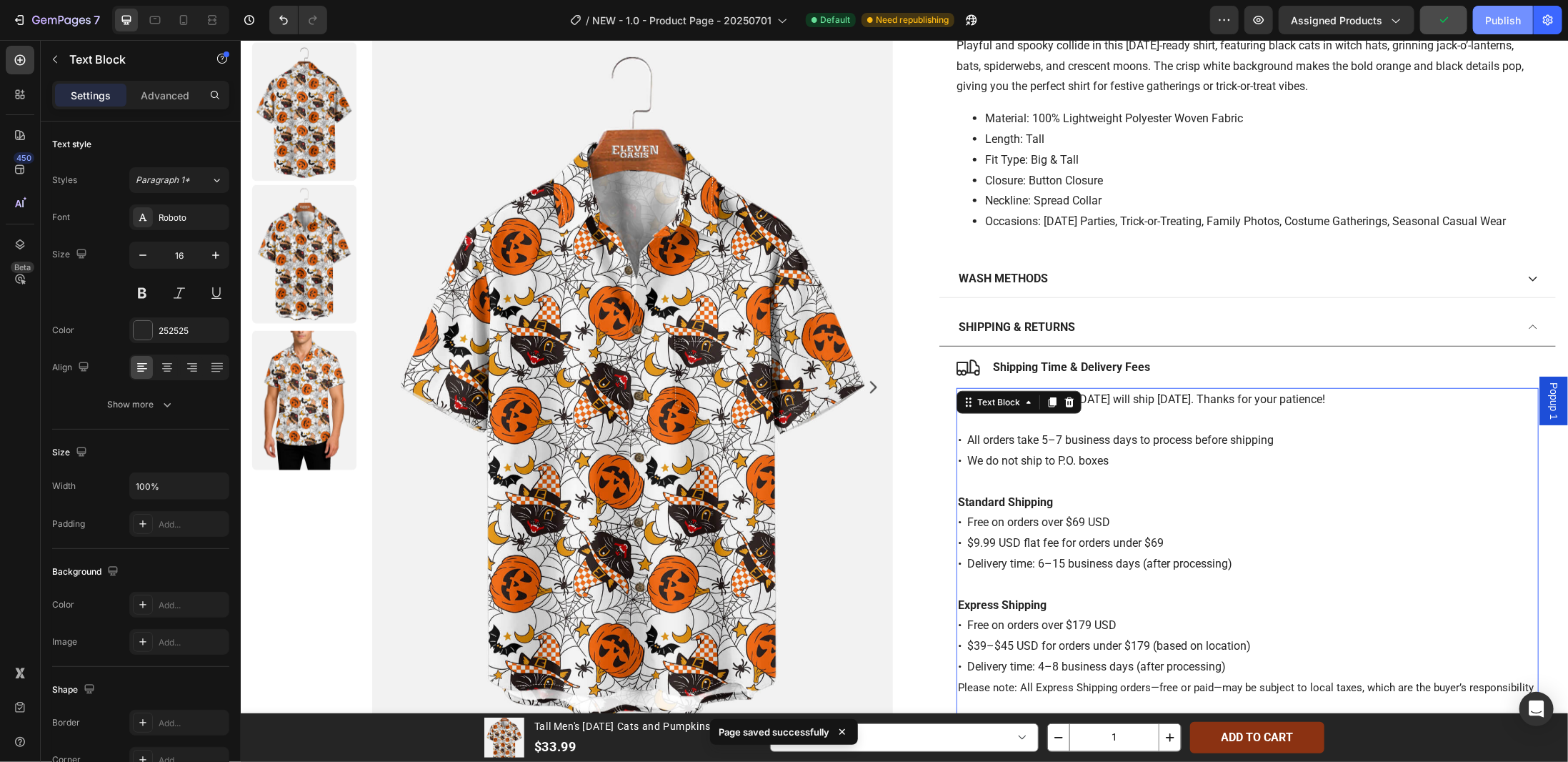
click at [1488, 23] on div "Publish" at bounding box center [1503, 20] width 35 height 15
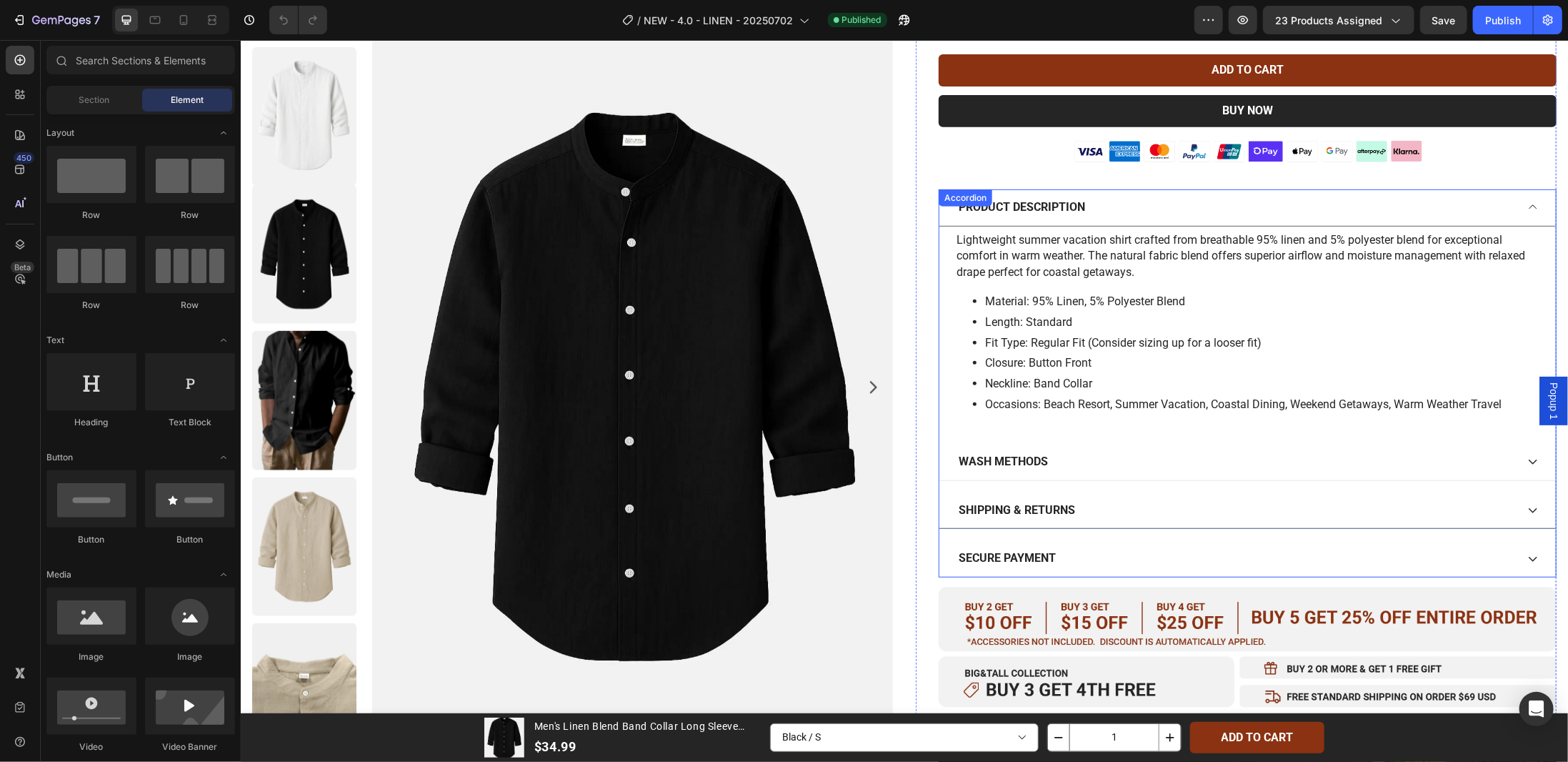
scroll to position [500, 0]
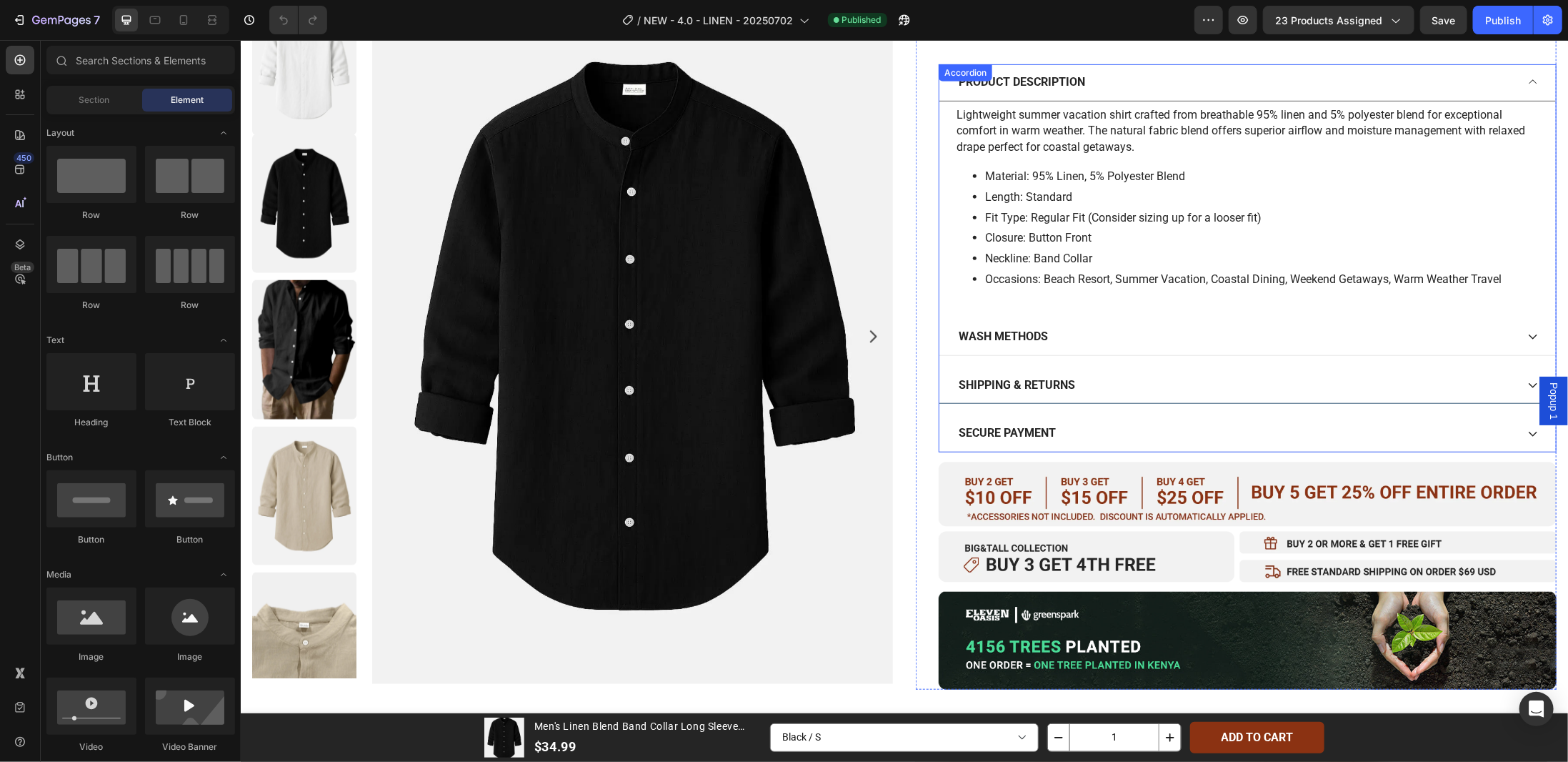
click at [1527, 381] on icon at bounding box center [1533, 385] width 11 height 11
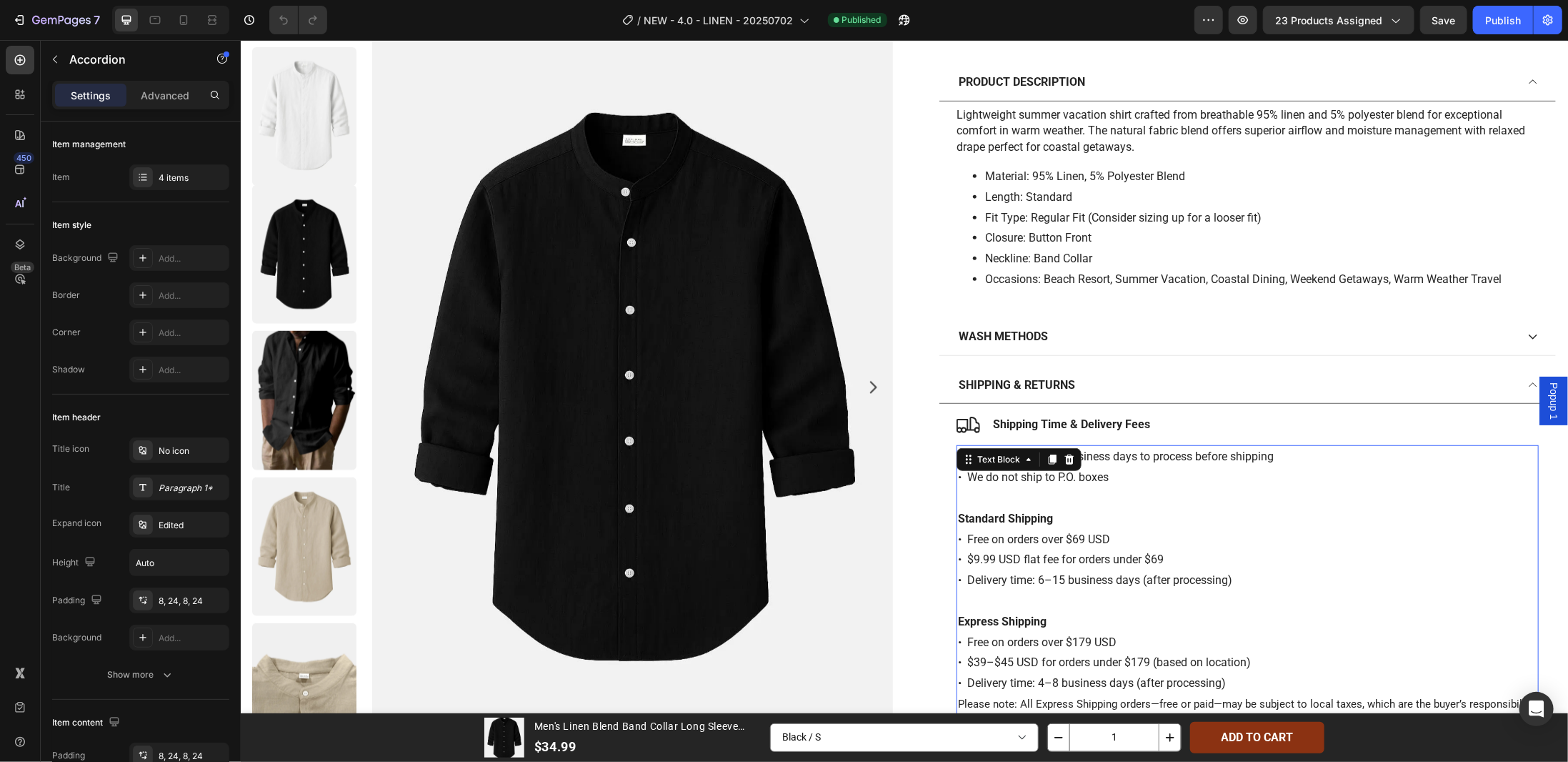
click at [1292, 457] on p "• All orders take 5–7 business days to process before shipping • We do not ship…" at bounding box center [1247, 467] width 579 height 42
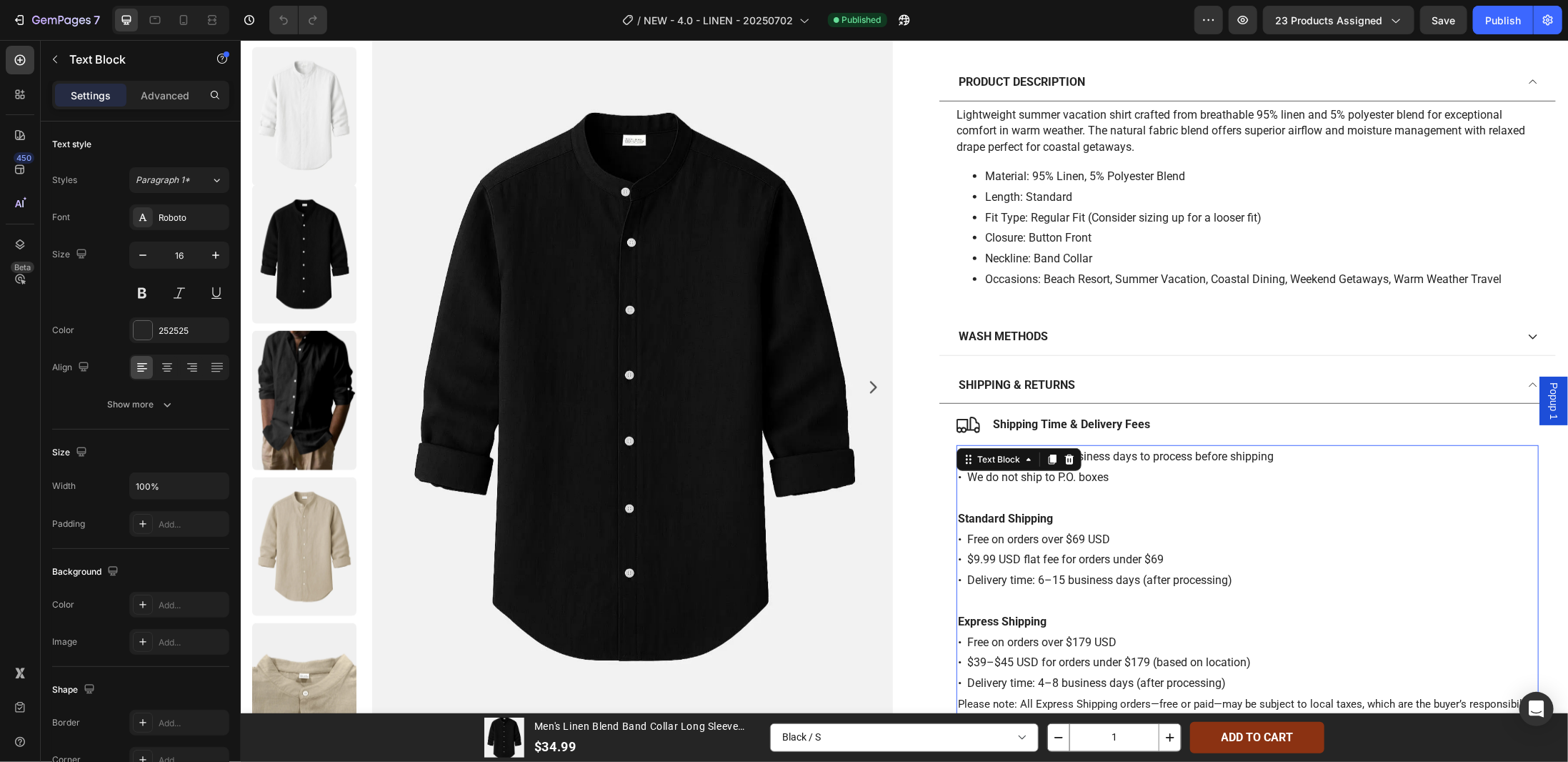
click at [1292, 457] on p "• All orders take 5–7 business days to process before shipping • We do not ship…" at bounding box center [1247, 467] width 579 height 42
click at [956, 453] on div "• All orders take 5–7 business days to process before shipping • We do not ship…" at bounding box center [1247, 599] width 582 height 311
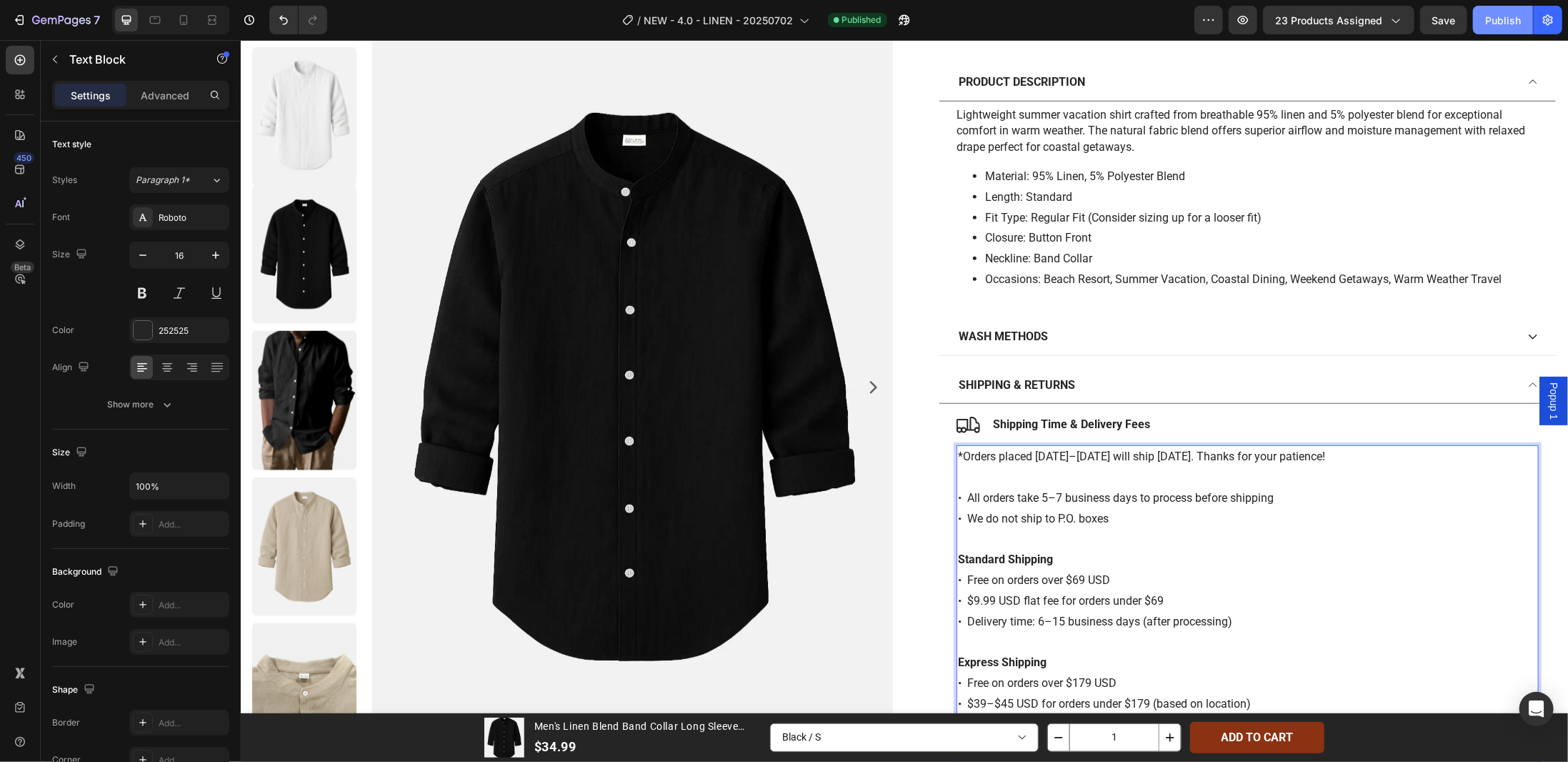
click at [1506, 14] on div "Publish" at bounding box center [1503, 20] width 35 height 15
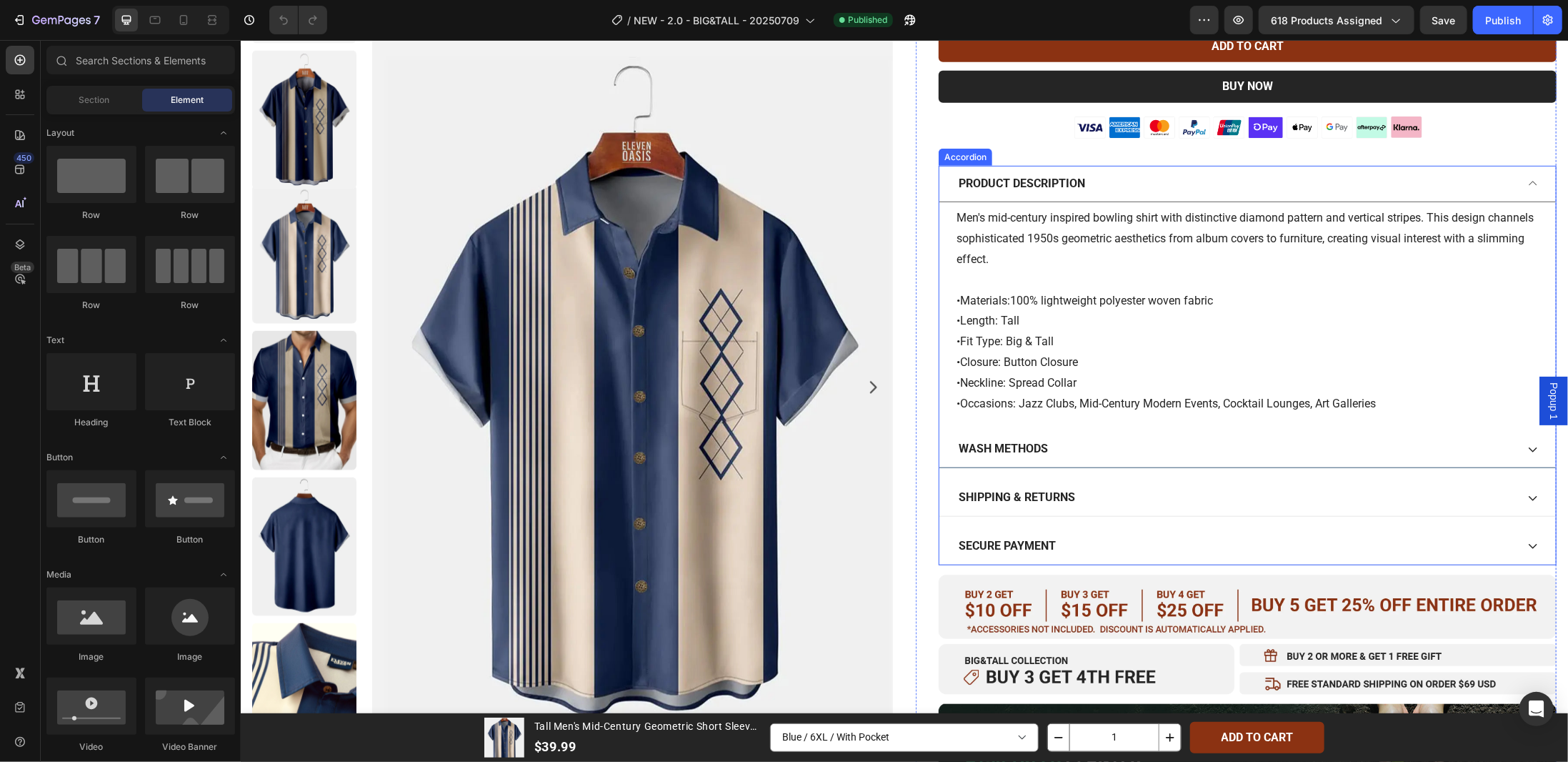
scroll to position [715, 0]
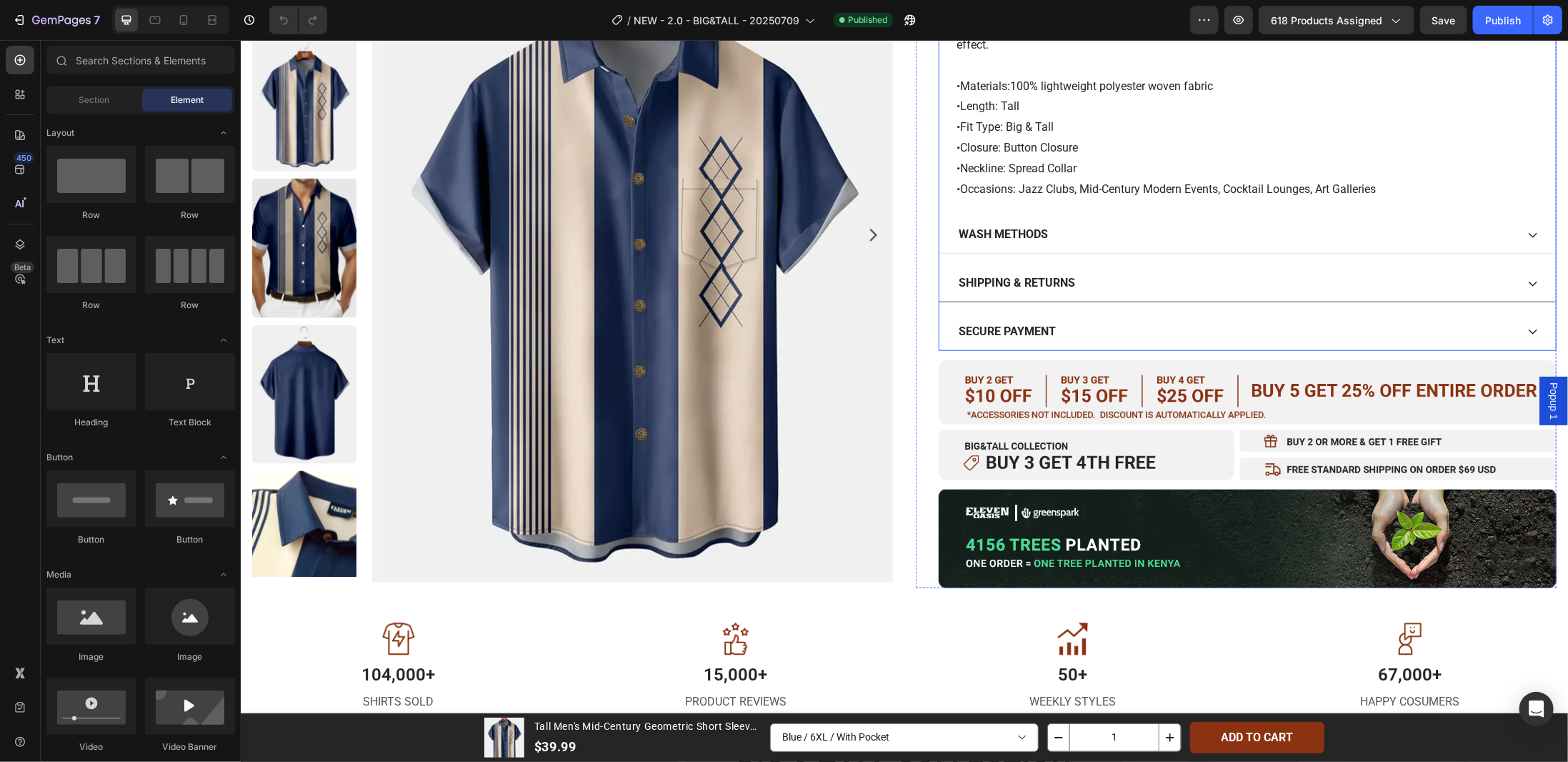
click at [1527, 278] on icon at bounding box center [1533, 283] width 11 height 11
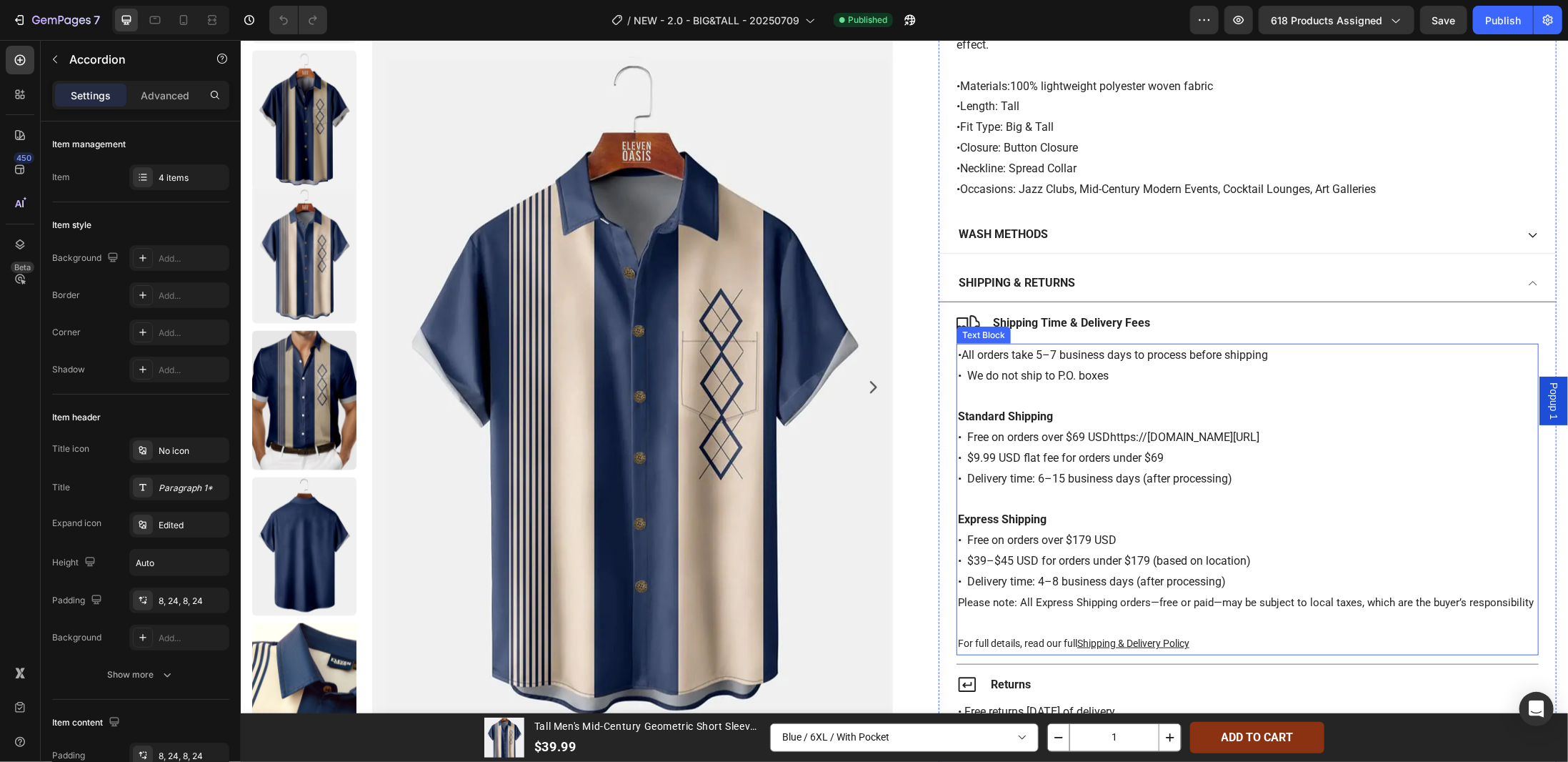
click at [1373, 352] on p "• All orders take 5–7 business days to process before shipping • We do not ship…" at bounding box center [1247, 365] width 579 height 42
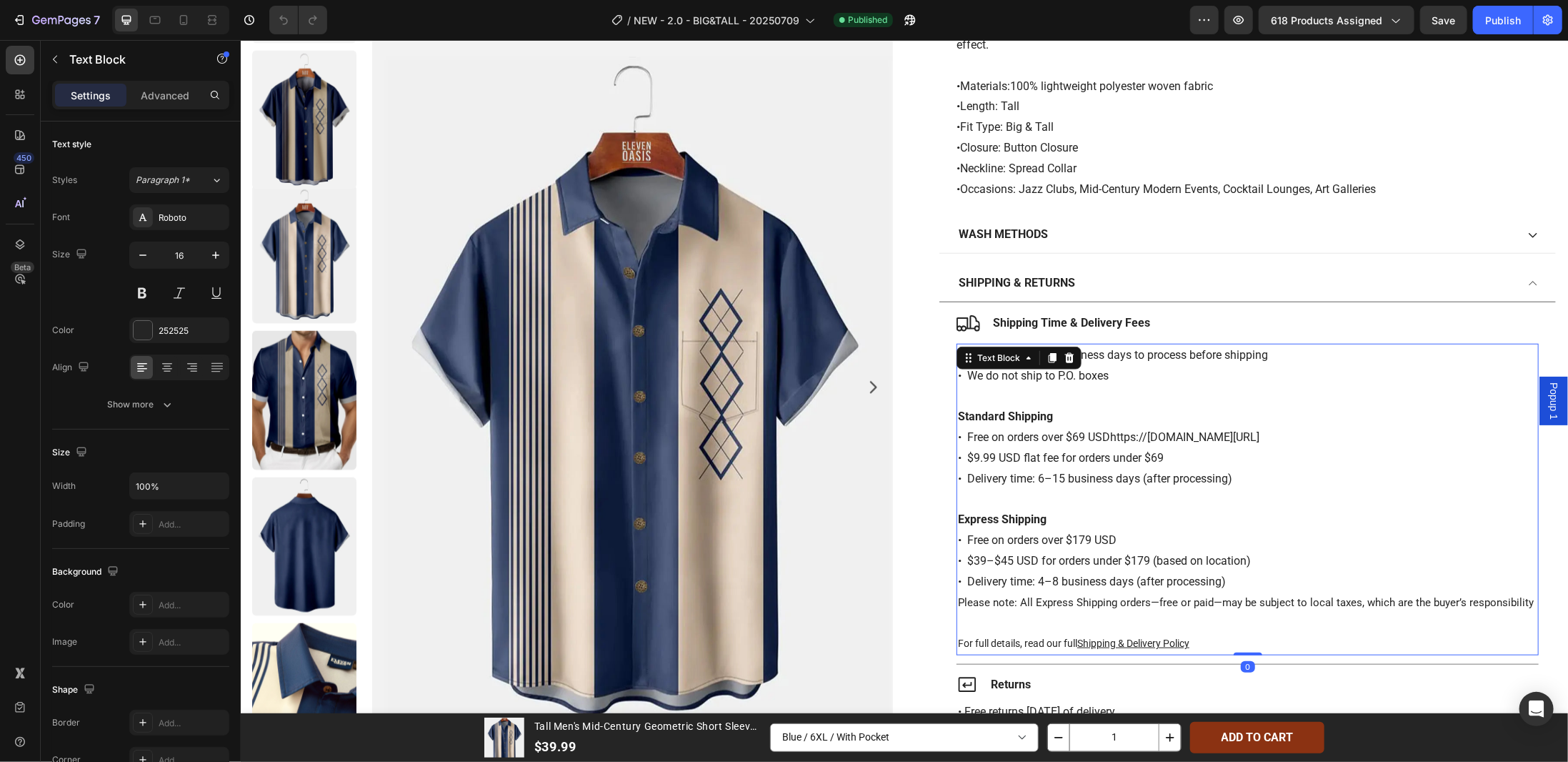
click at [1130, 352] on p "• All orders take 5–7 business days to process before shipping • We do not ship…" at bounding box center [1247, 365] width 579 height 42
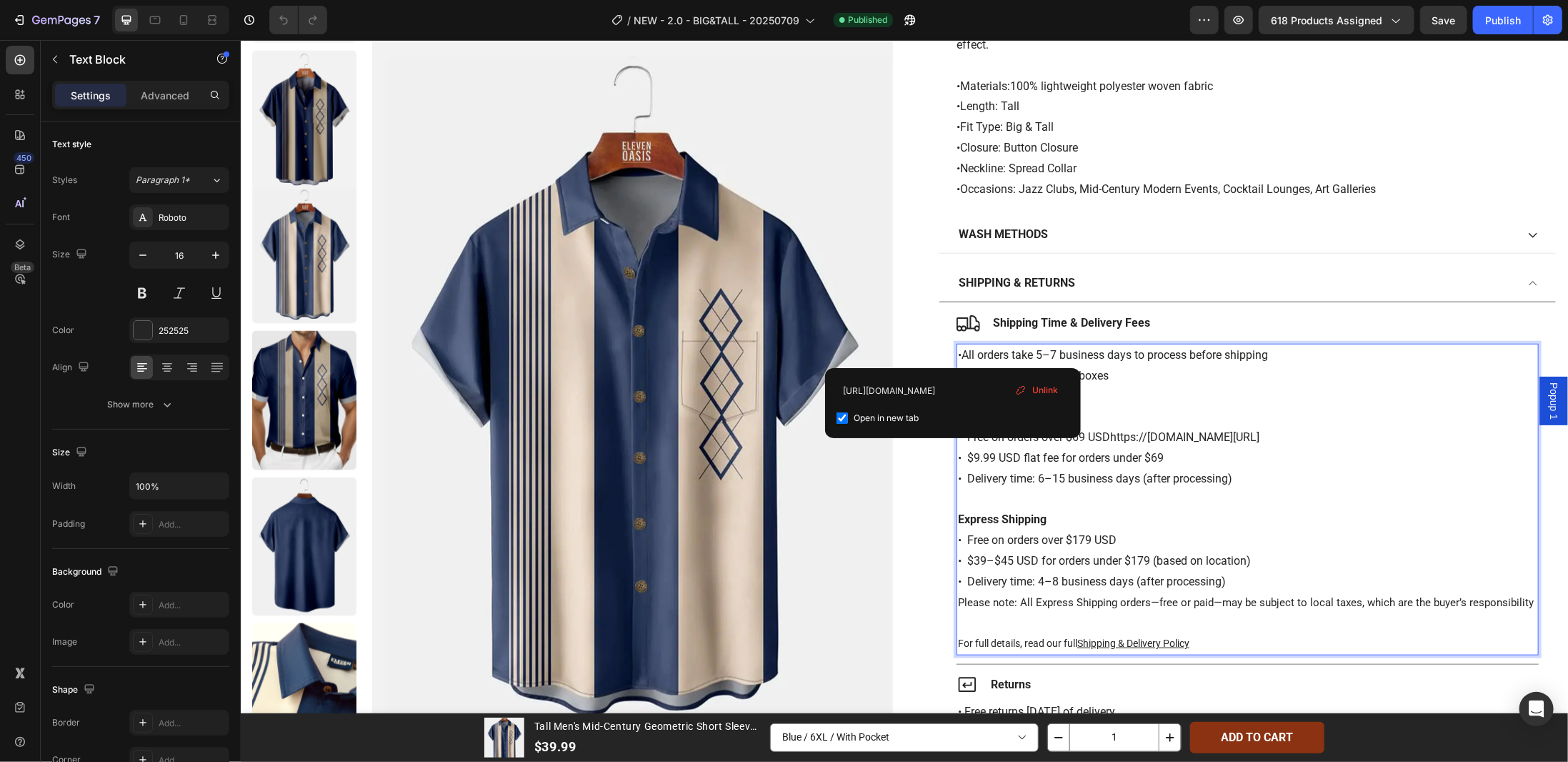
click at [957, 353] on link "•" at bounding box center [959, 354] width 3 height 14
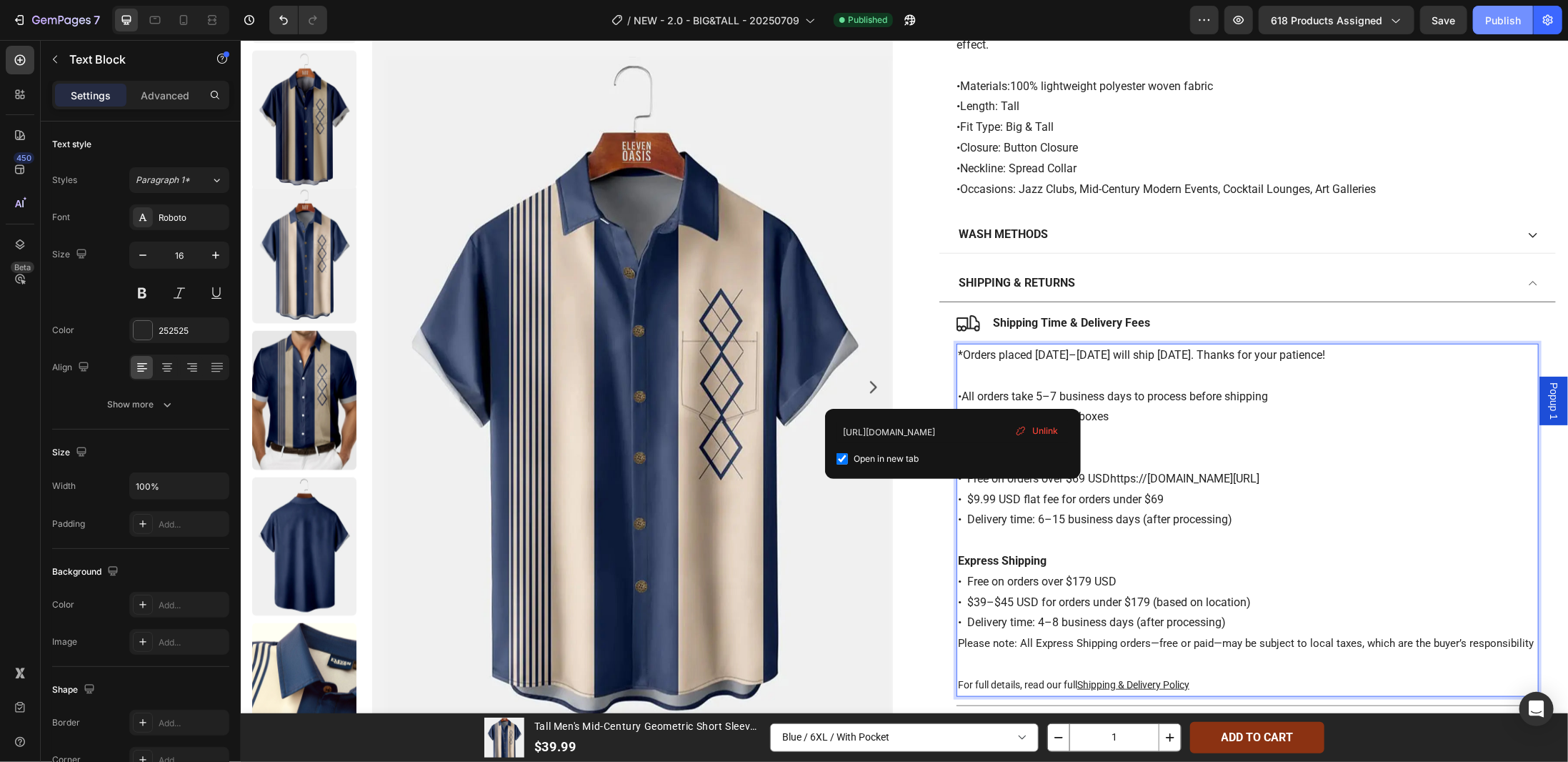
click at [1489, 21] on div "Publish" at bounding box center [1503, 20] width 35 height 15
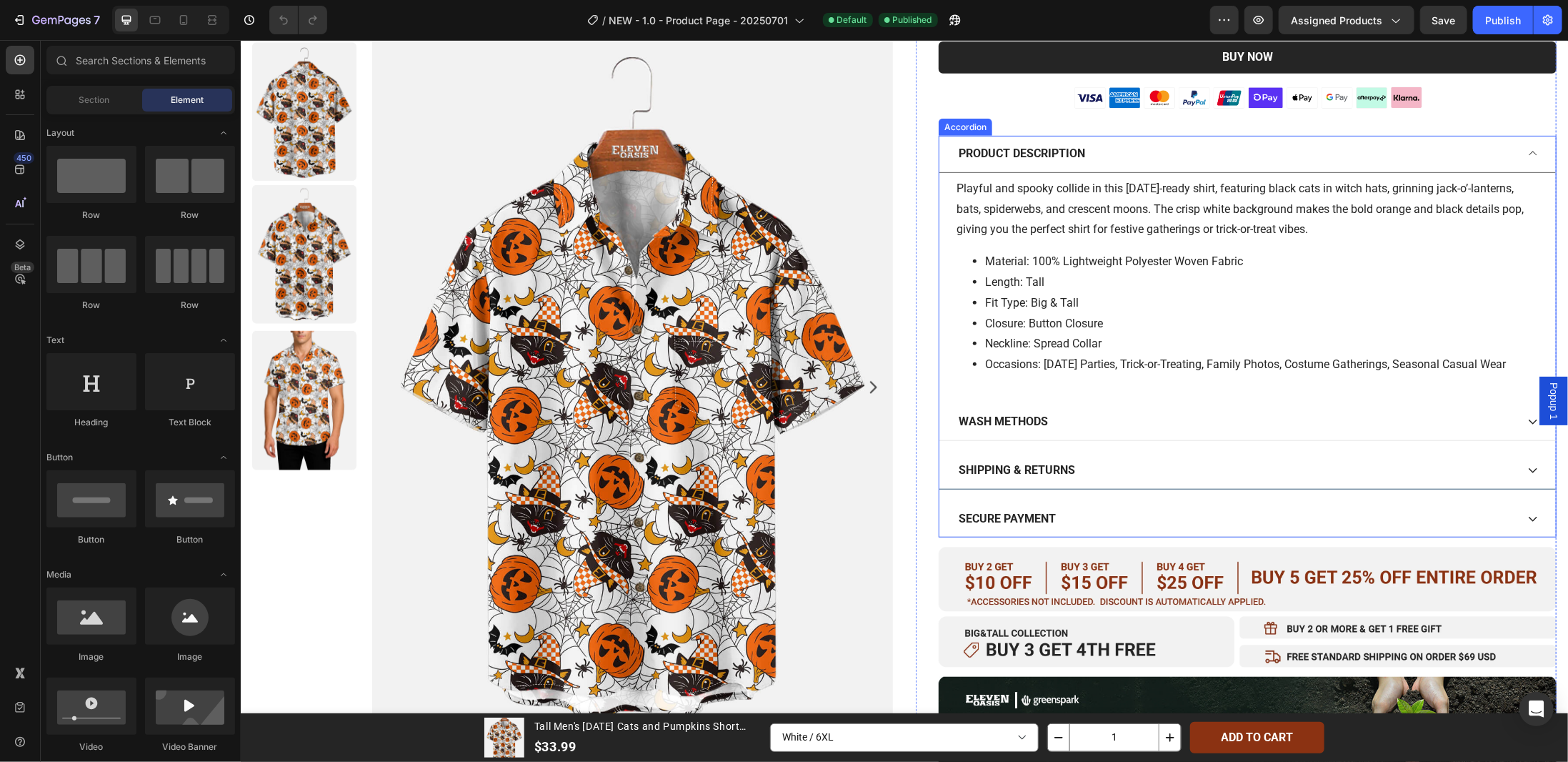
click at [1017, 469] on p "SHIPPING & RETURNS" at bounding box center [1016, 470] width 117 height 21
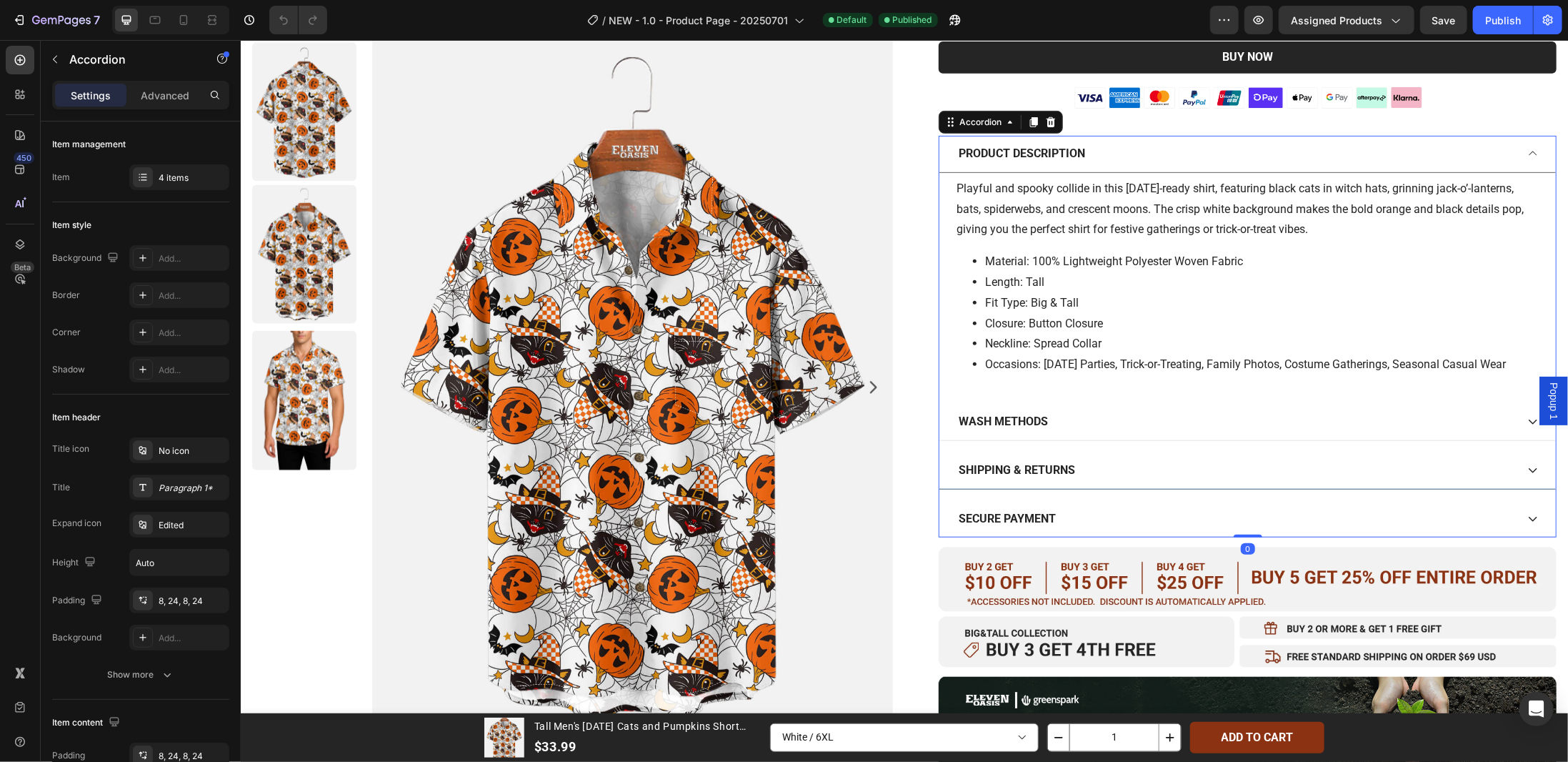
click at [1514, 469] on div "SHIPPING & RETURNS" at bounding box center [1247, 470] width 616 height 37
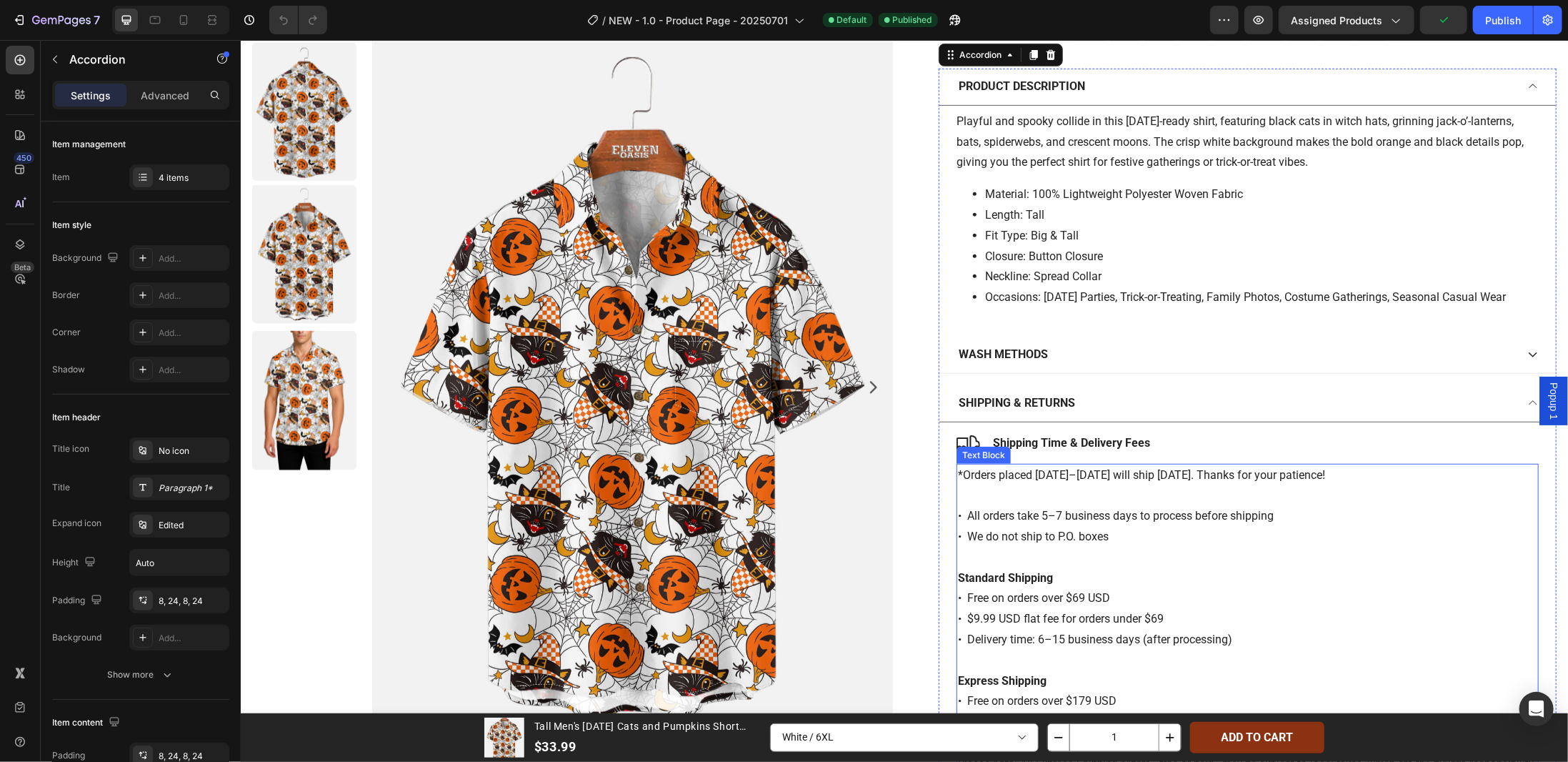
scroll to position [571, 0]
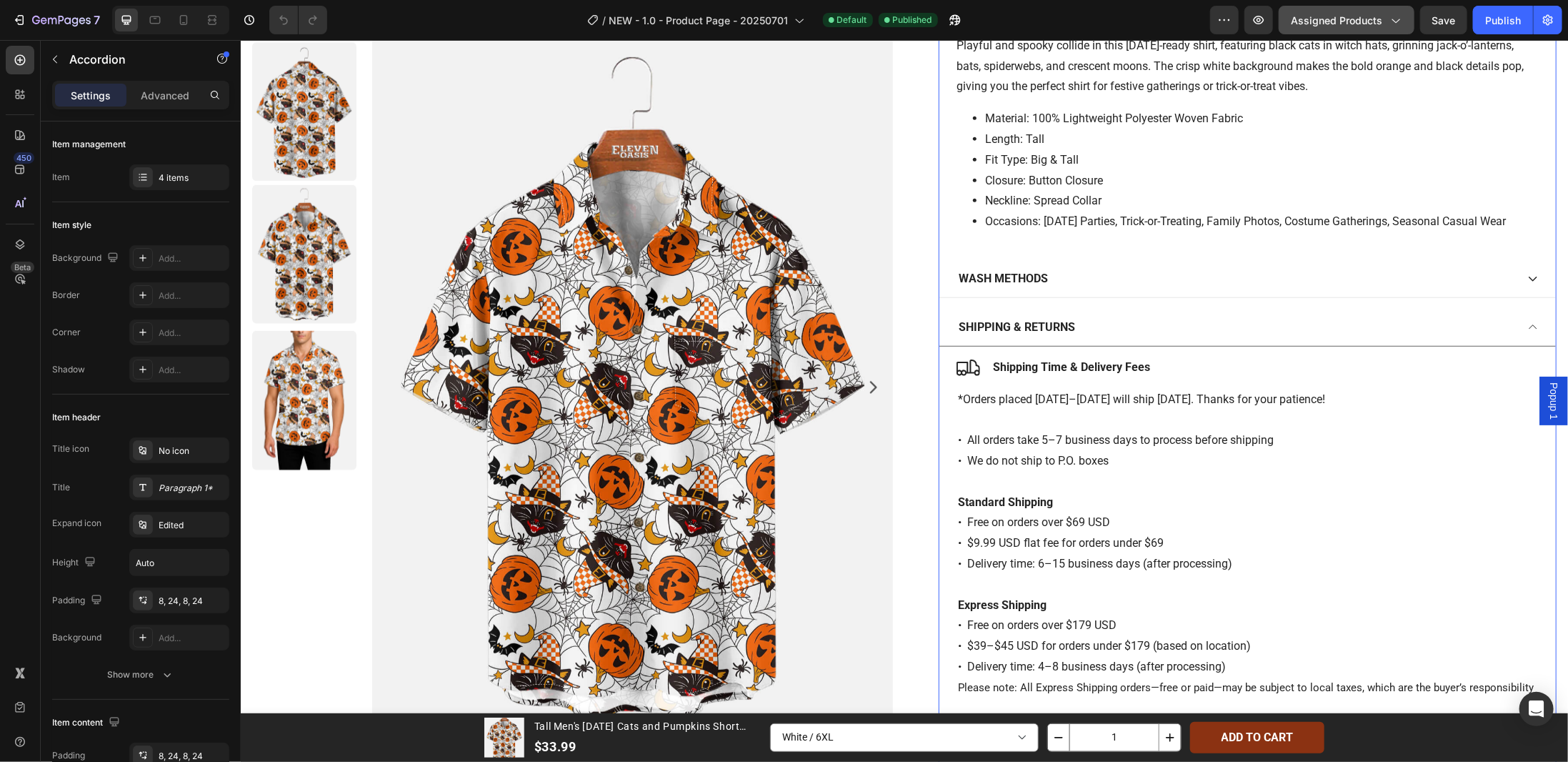
click at [1389, 23] on div "Assigned Products" at bounding box center [1347, 20] width 112 height 15
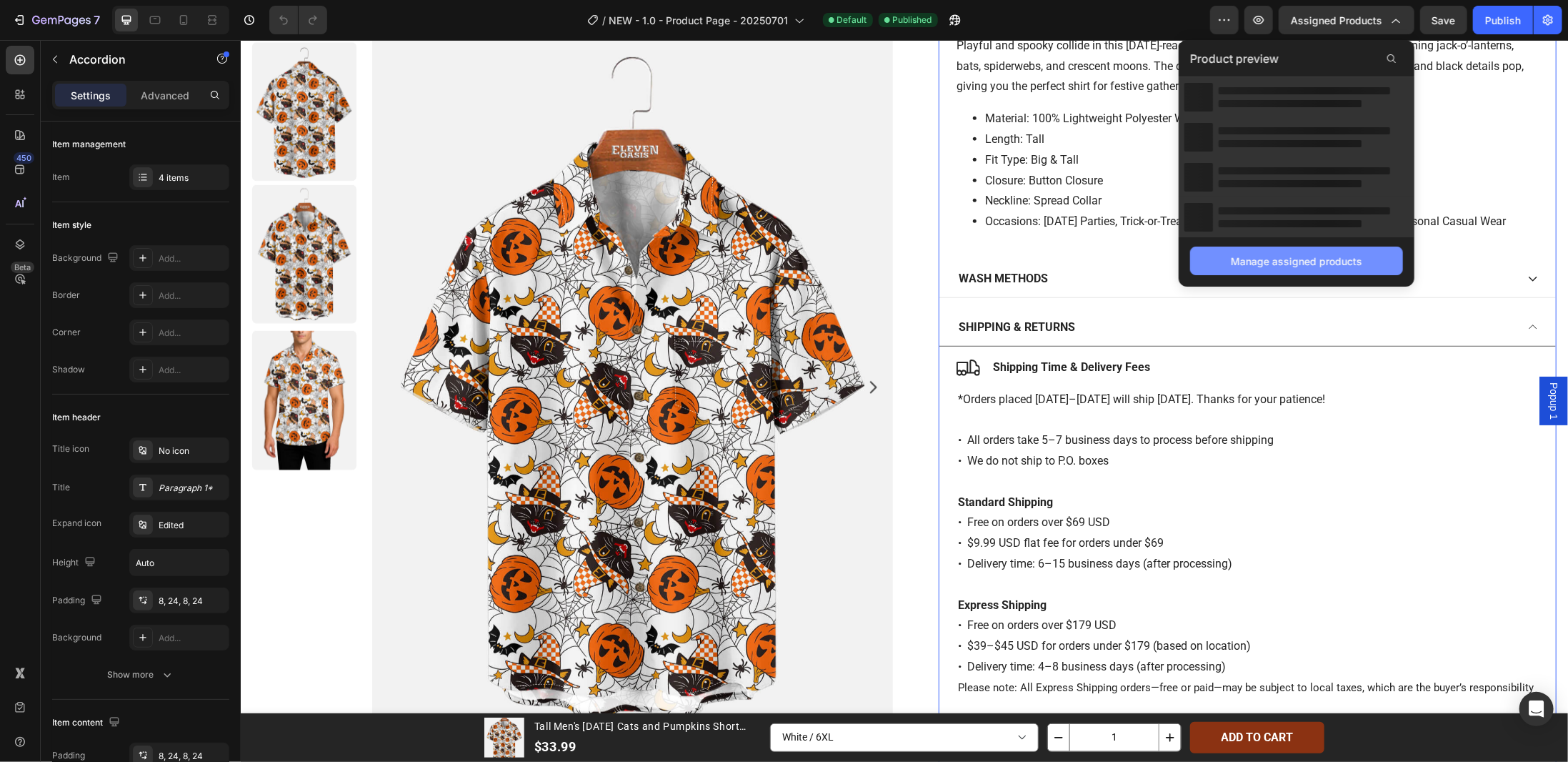
click at [1302, 257] on div "Manage assigned products" at bounding box center [1296, 261] width 131 height 15
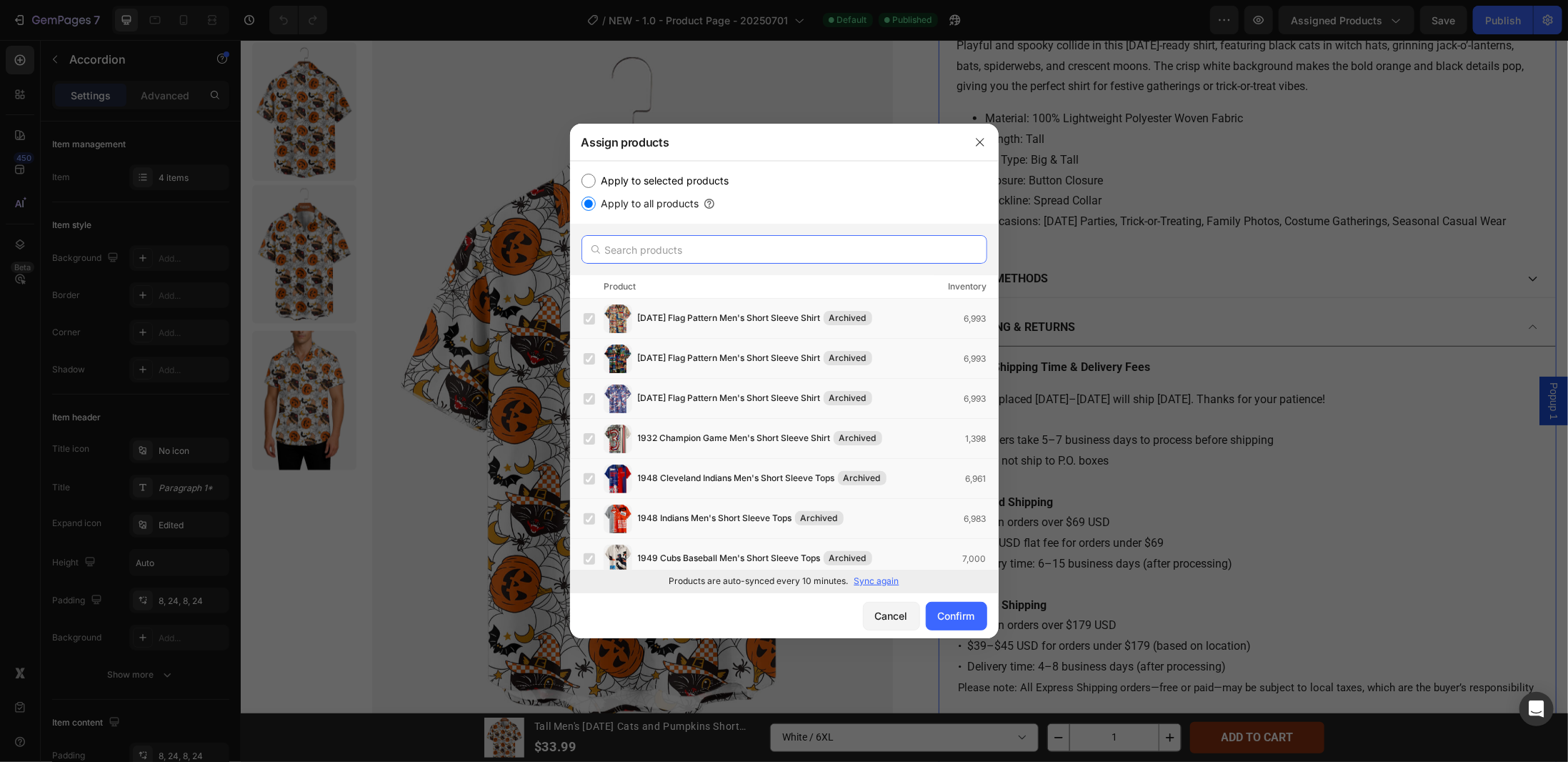
click at [701, 249] on input "text" at bounding box center [784, 249] width 405 height 29
paste input "Men's Cable Knit Pullover Sweater"
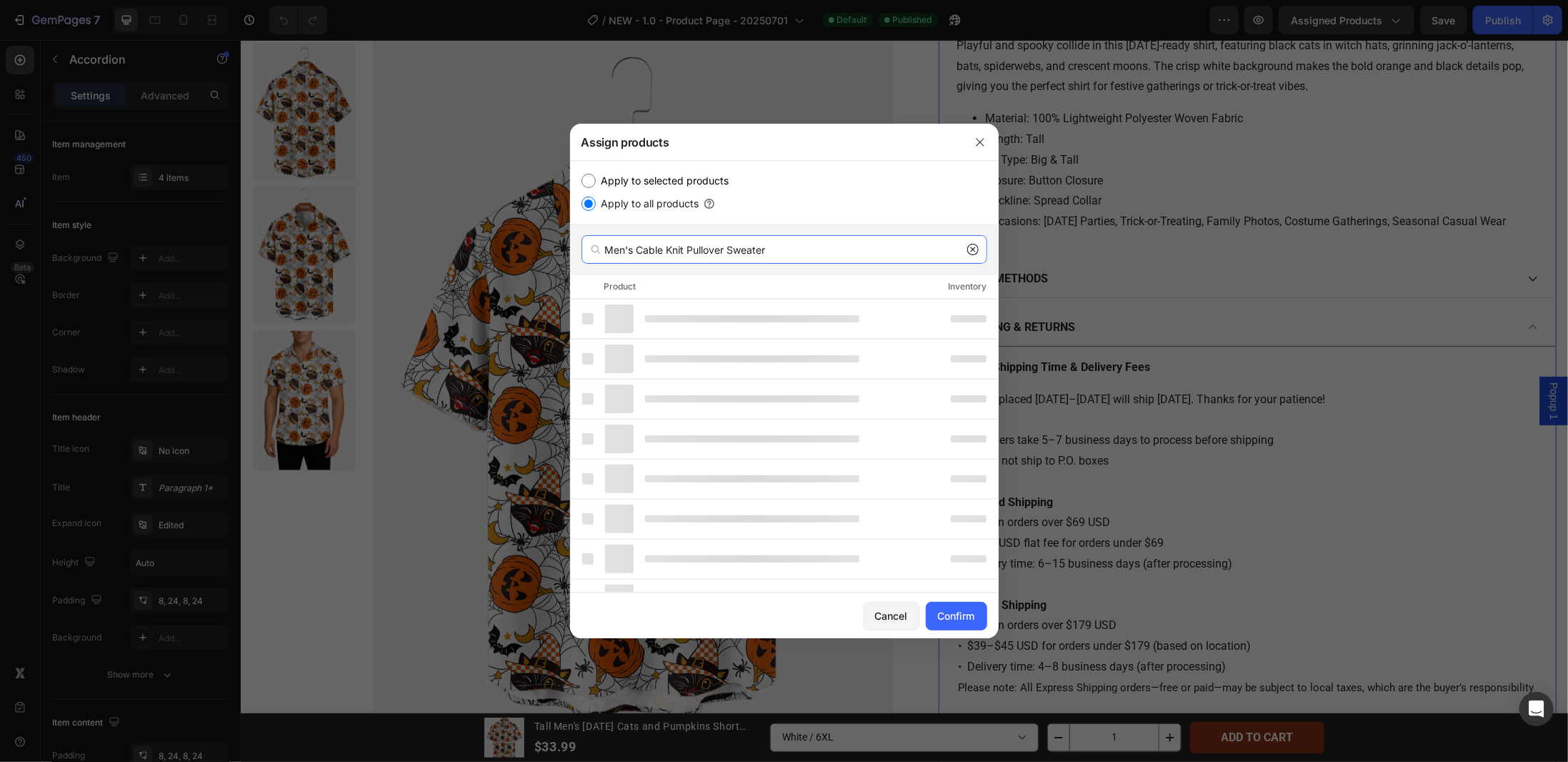
type input "Men's Cable Knit Pullover Sweater"
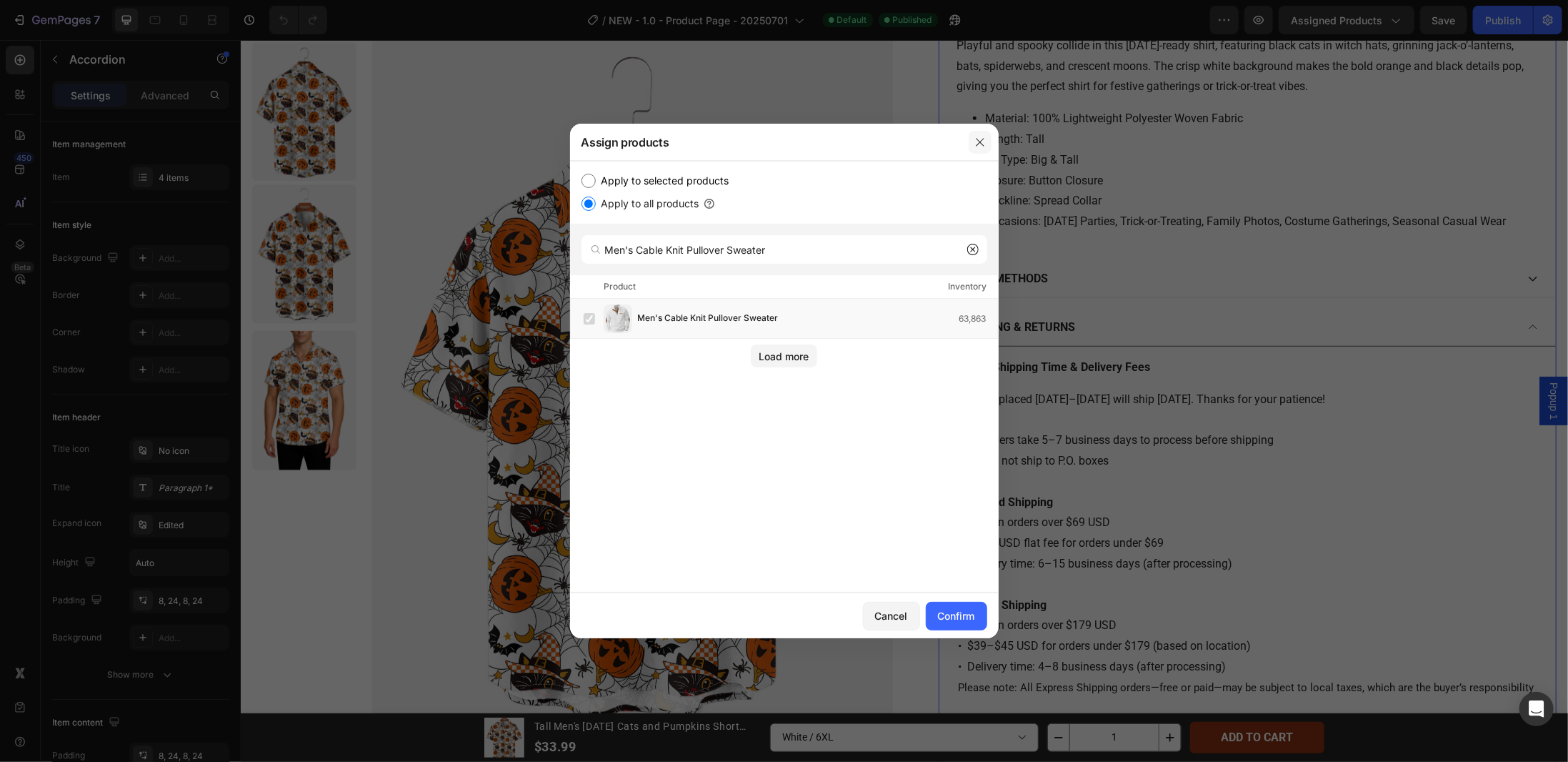
click at [983, 141] on icon "button" at bounding box center [980, 142] width 11 height 11
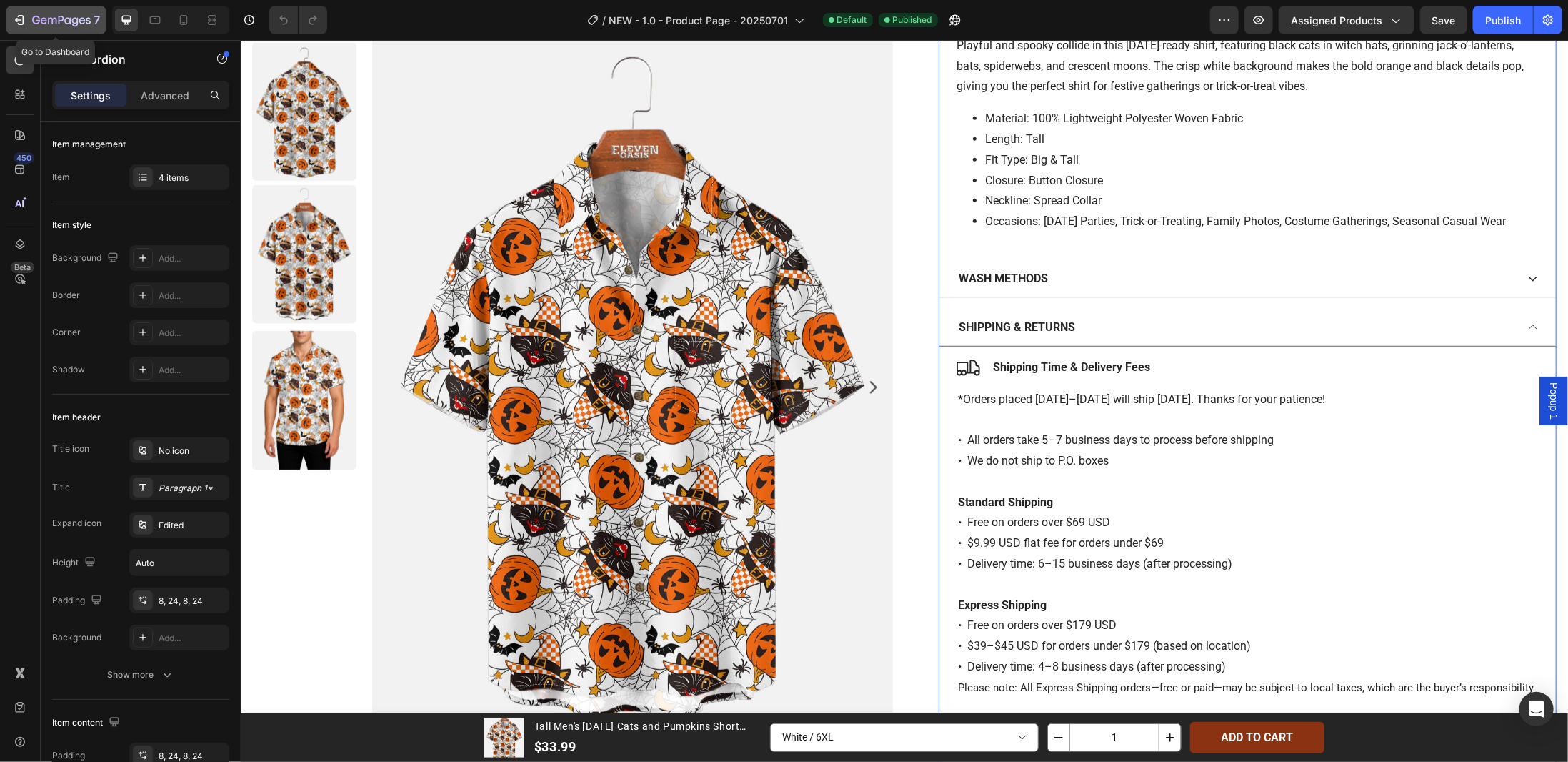
click at [18, 18] on icon "button" at bounding box center [19, 20] width 14 height 14
